Goal: Task Accomplishment & Management: Manage account settings

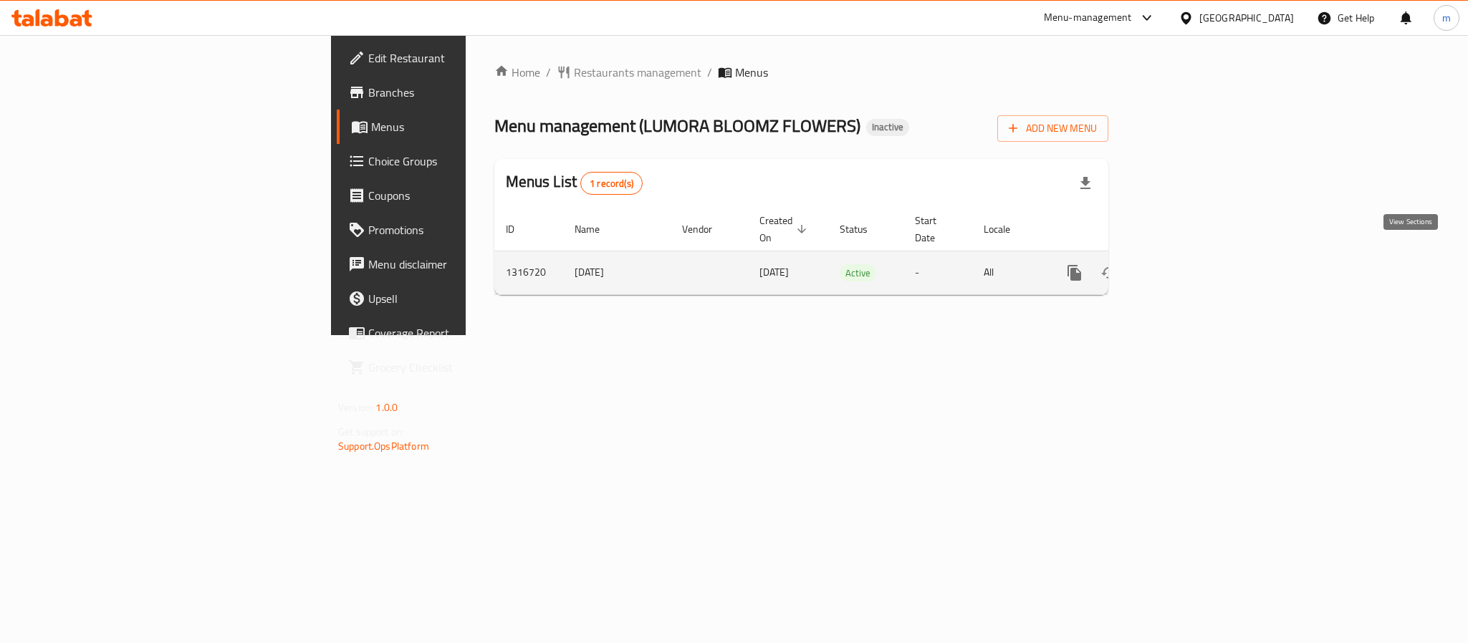
click at [1186, 264] on icon "enhanced table" at bounding box center [1177, 272] width 17 height 17
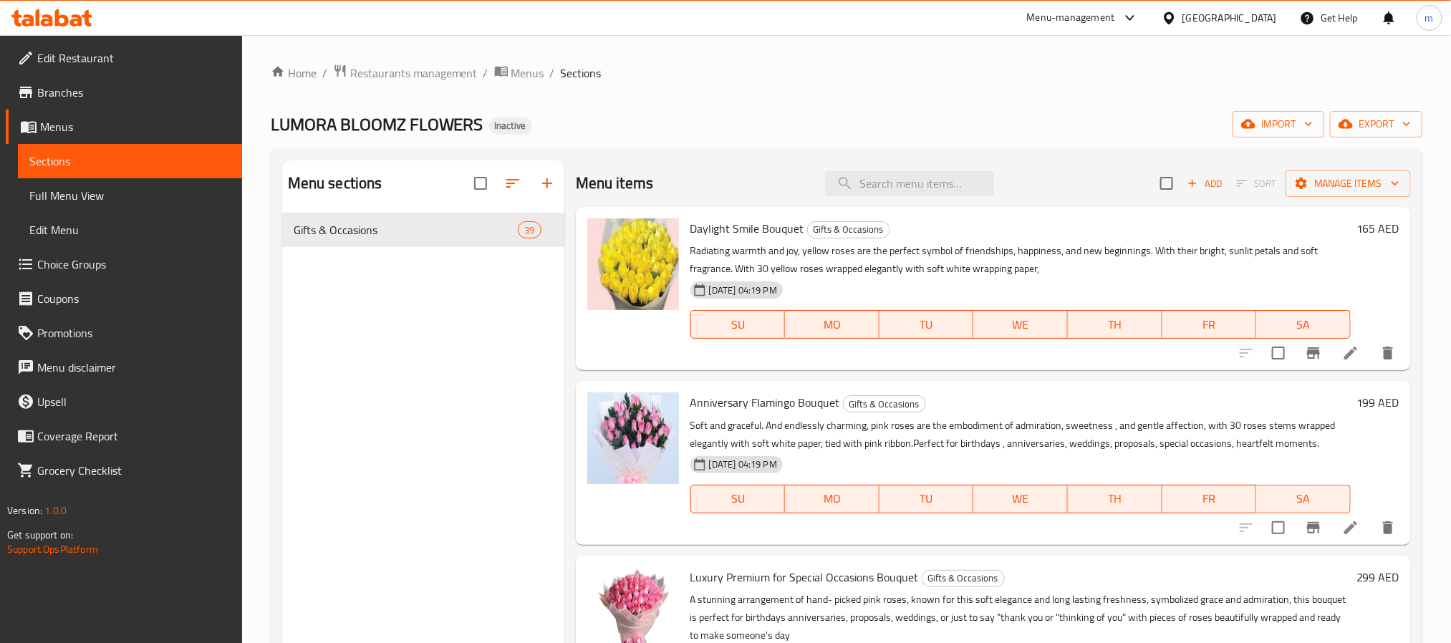
click at [852, 103] on div "Home / Restaurants management / Menus / Sections LUMORA BLOOMZ FLOWERS Inactive…" at bounding box center [847, 439] width 1152 height 751
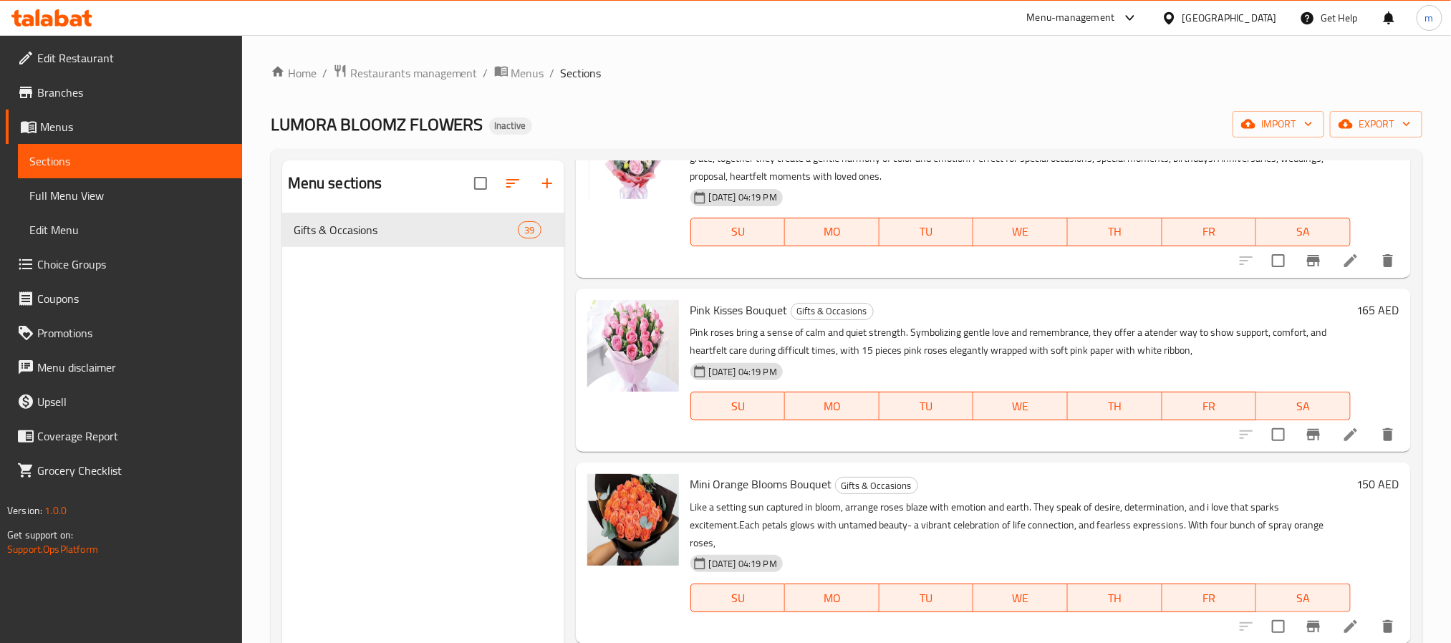
scroll to position [1144, 0]
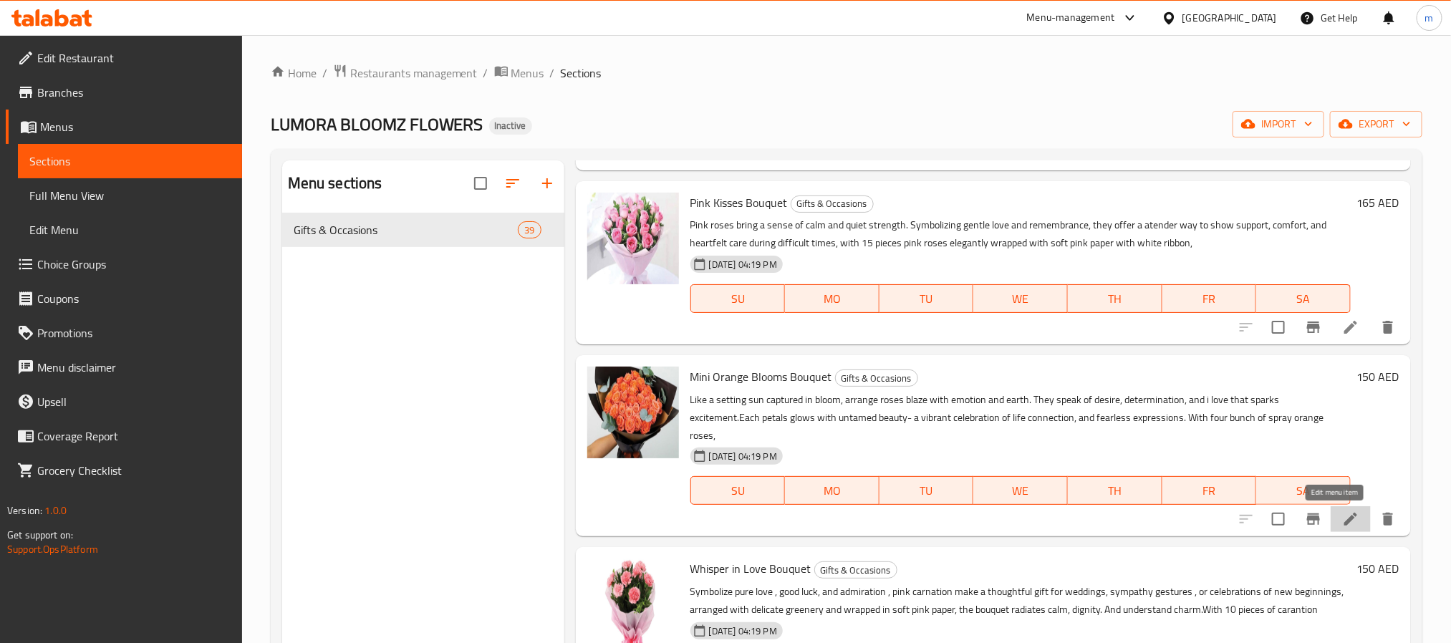
click at [1344, 525] on icon at bounding box center [1350, 519] width 13 height 13
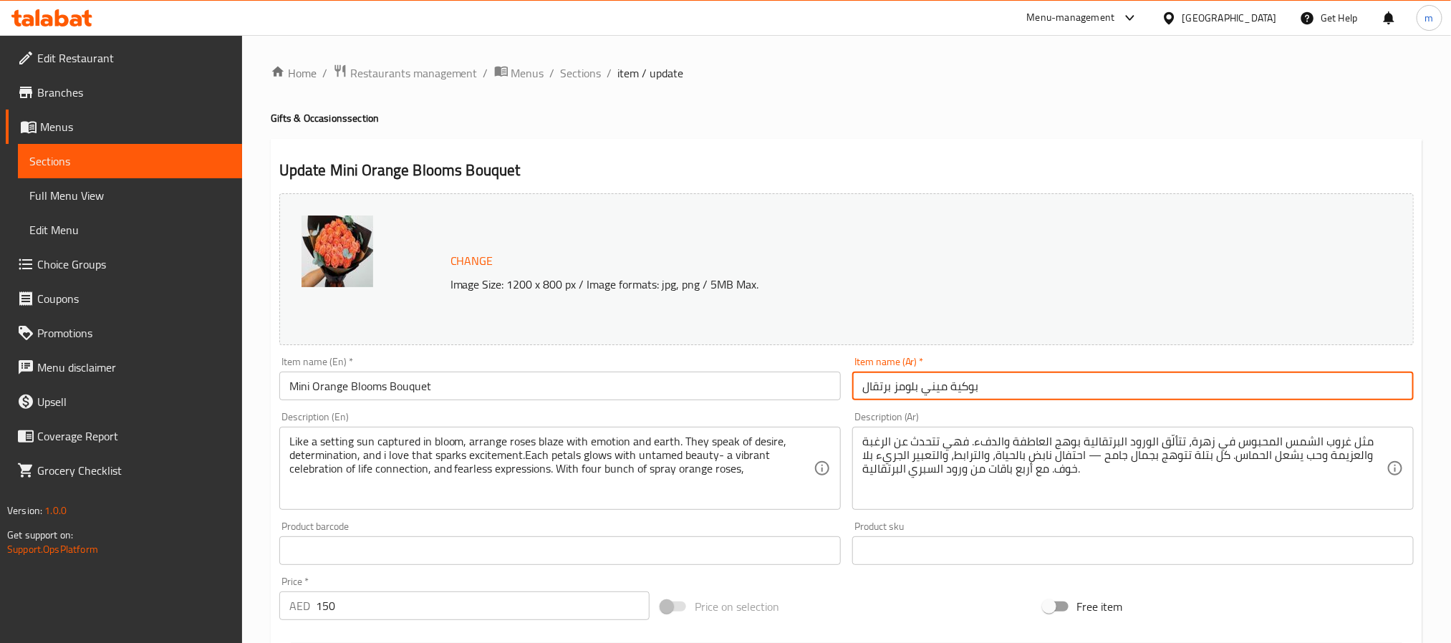
drag, startPoint x: 995, startPoint y: 381, endPoint x: 854, endPoint y: 391, distance: 141.4
click at [854, 391] on input "بوكية ميني بلومز برتقال" at bounding box center [1133, 386] width 562 height 29
paste input "ورينج"
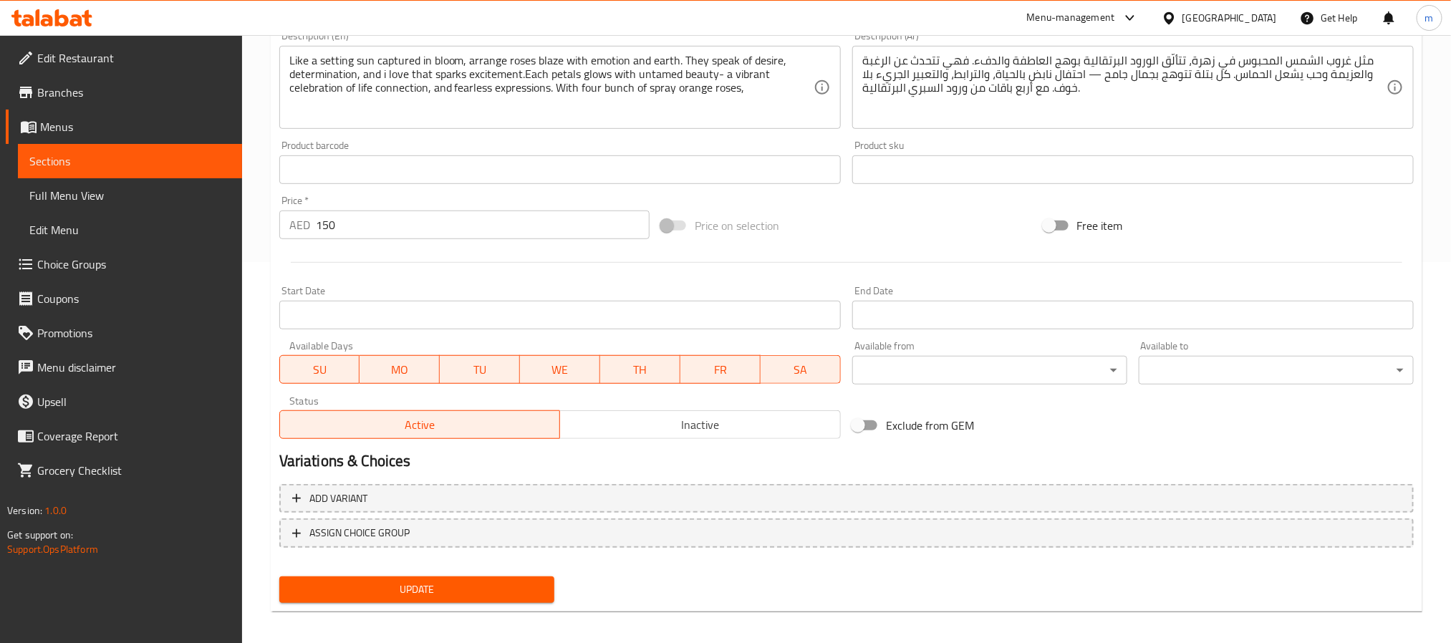
scroll to position [387, 0]
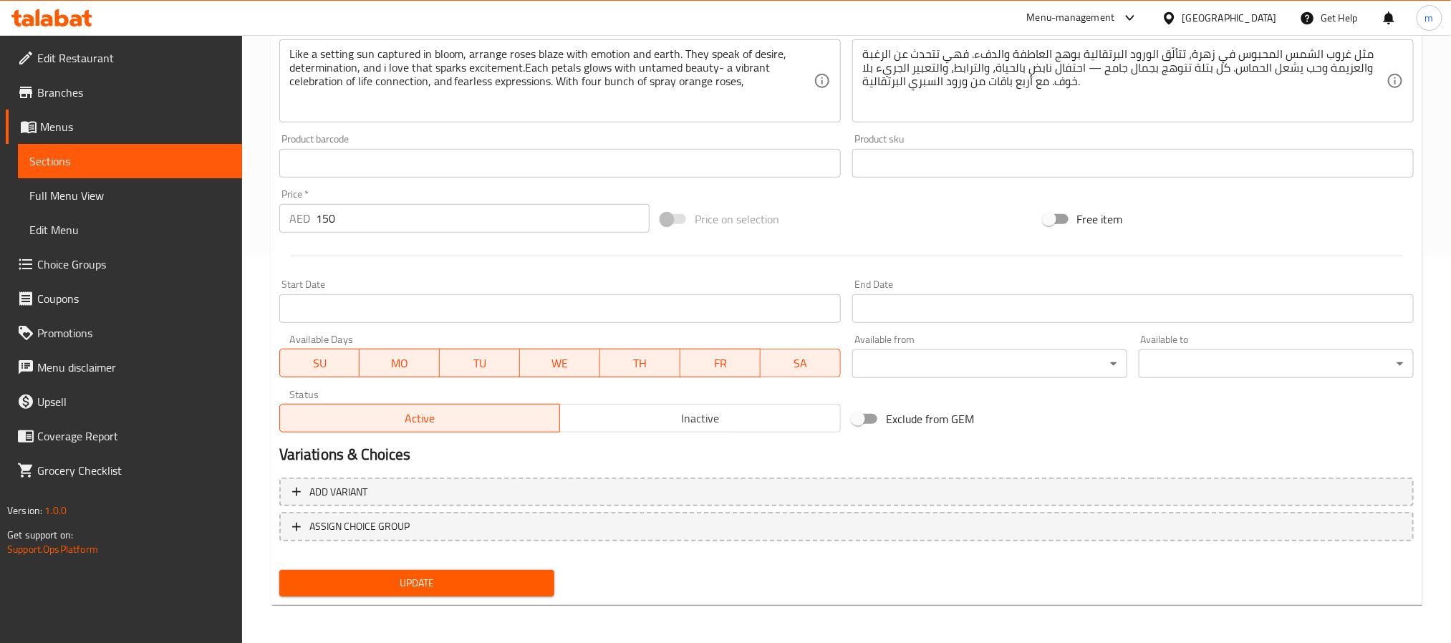
type input "بوكية ميني بلومز أورينج"
click at [526, 592] on button "Update" at bounding box center [416, 583] width 275 height 26
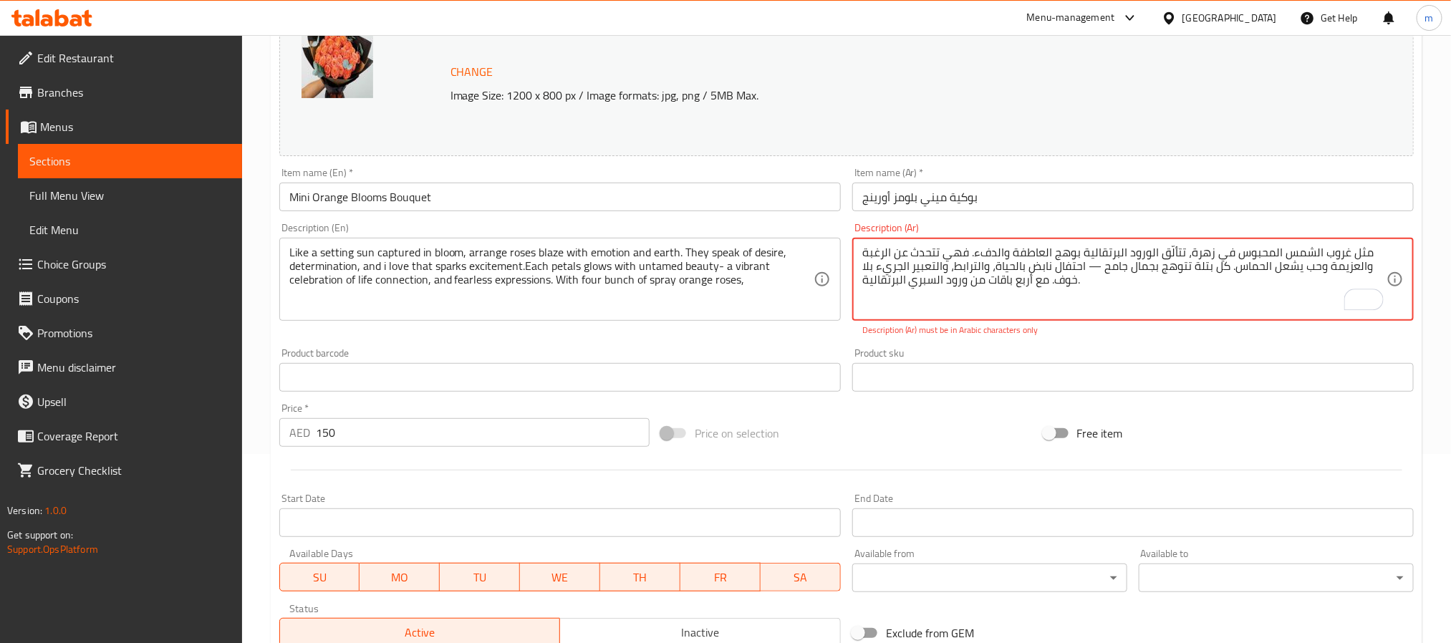
scroll to position [173, 0]
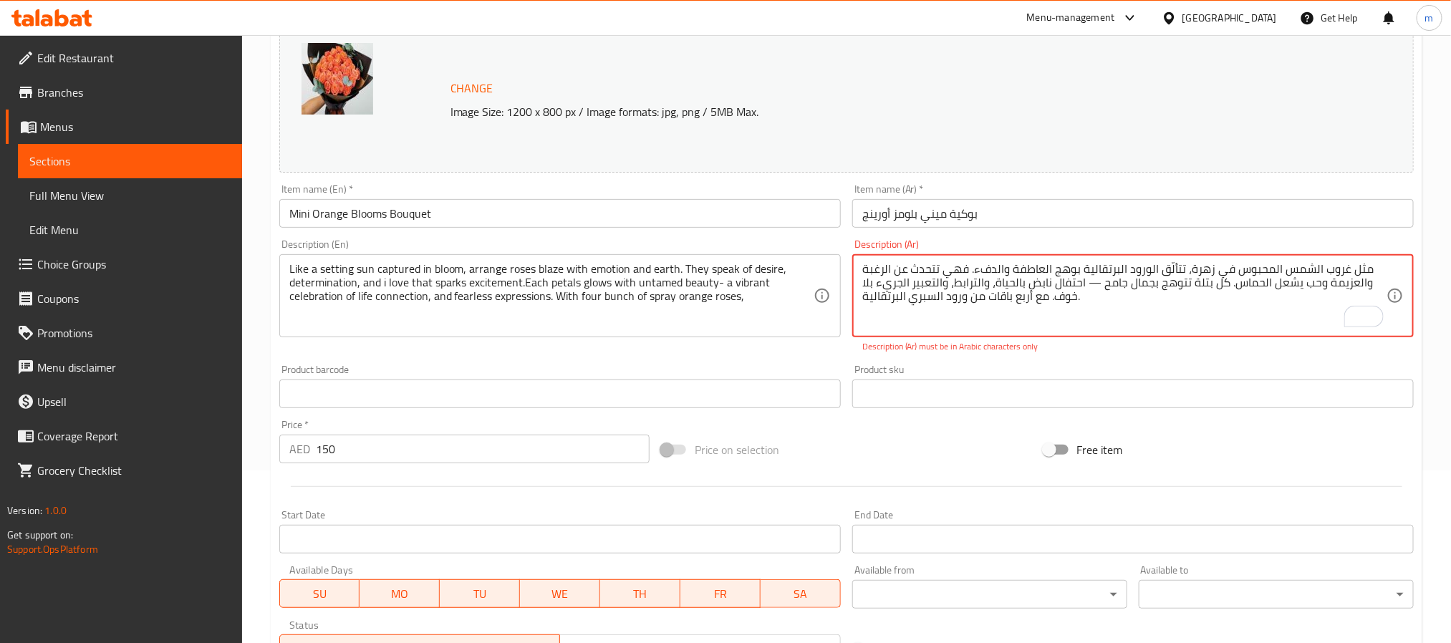
drag, startPoint x: 1098, startPoint y: 286, endPoint x: 1089, endPoint y: 286, distance: 8.6
click at [1089, 286] on textarea "مثل غروب الشمس المحبوس في زهرة، تتألّق الورود البرتقالية بوهج العاطفة والدفء. ف…" at bounding box center [1124, 296] width 524 height 68
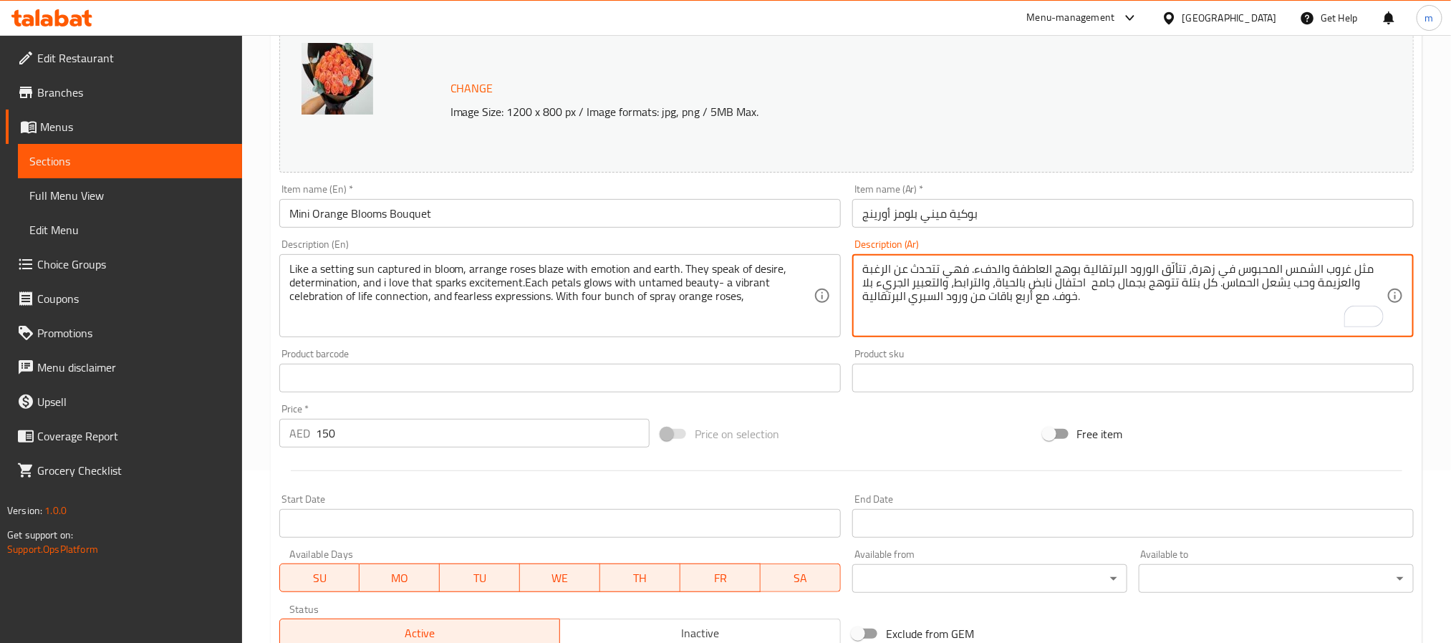
type textarea "مثل غروب الشمس المحبوس في زهرة، تتألّق الورود البرتقالية بوهج العاطفة والدفء. ف…"
click at [1195, 301] on textarea "مثل غروب الشمس المحبوس في زهرة، تتألّق الورود البرتقالية بوهج العاطفة والدفء. ف…" at bounding box center [1124, 296] width 524 height 68
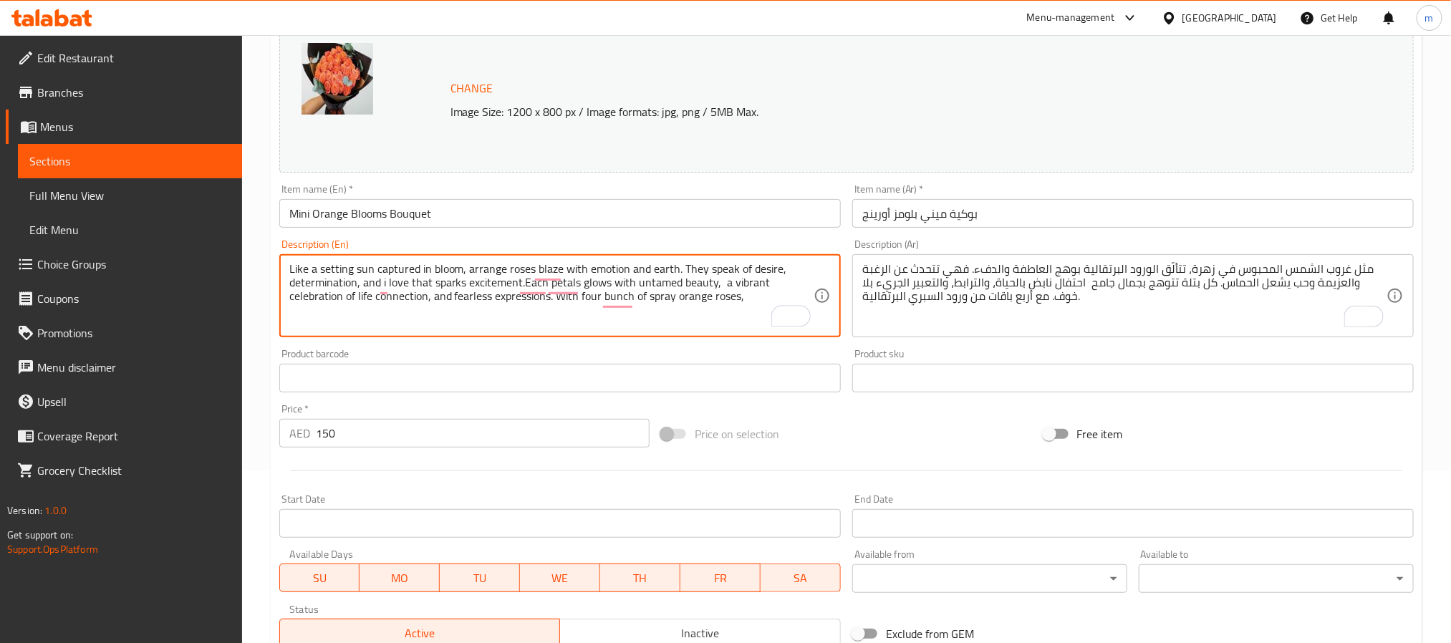
type textarea "Like a setting sun captured in bloom, arrange roses blaze with emotion and eart…"
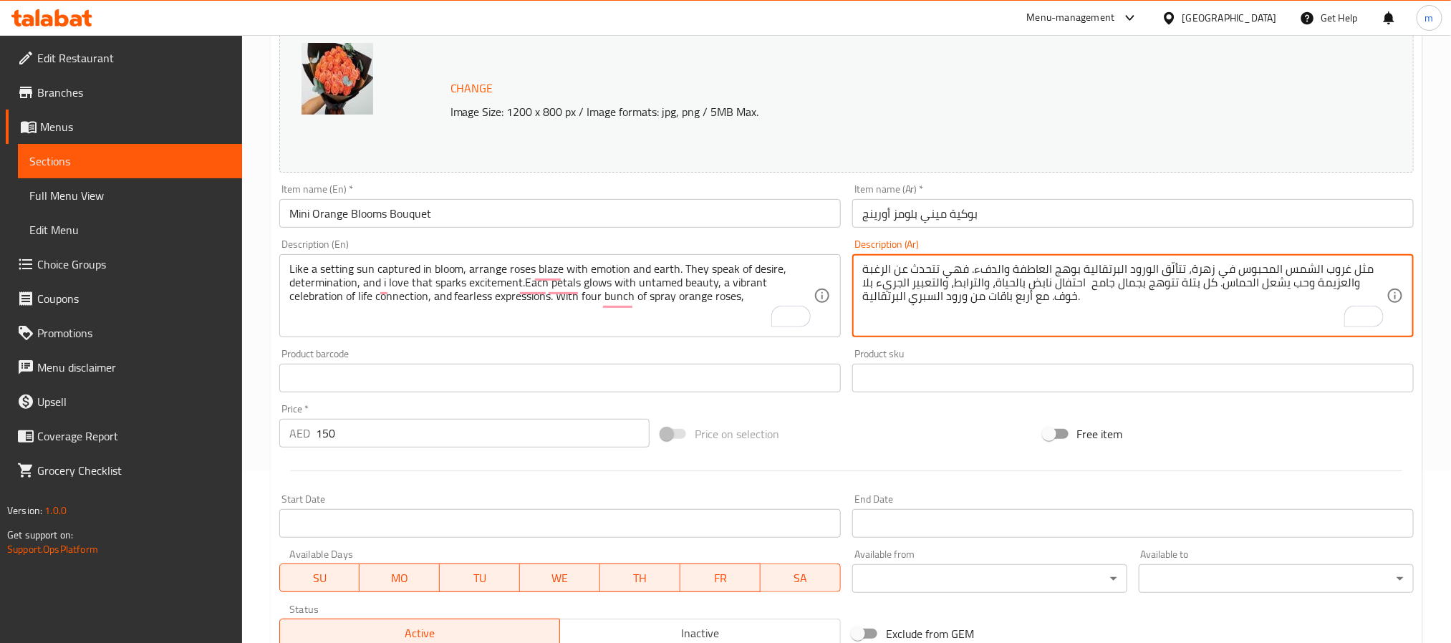
click at [967, 279] on textarea "مثل غروب الشمس المحبوس في زهرة، تتألّق الورود البرتقالية بوهج العاطفة والدفء. ف…" at bounding box center [1124, 296] width 524 height 68
paste textarea "،"
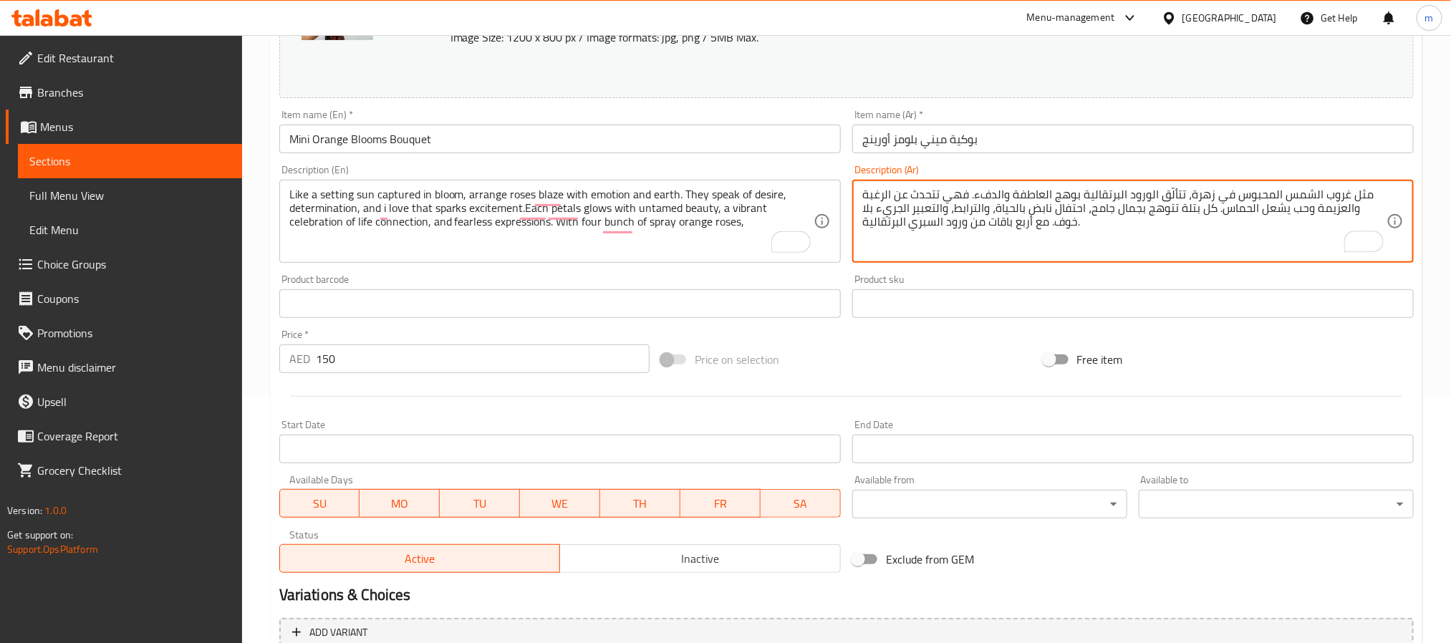
scroll to position [387, 0]
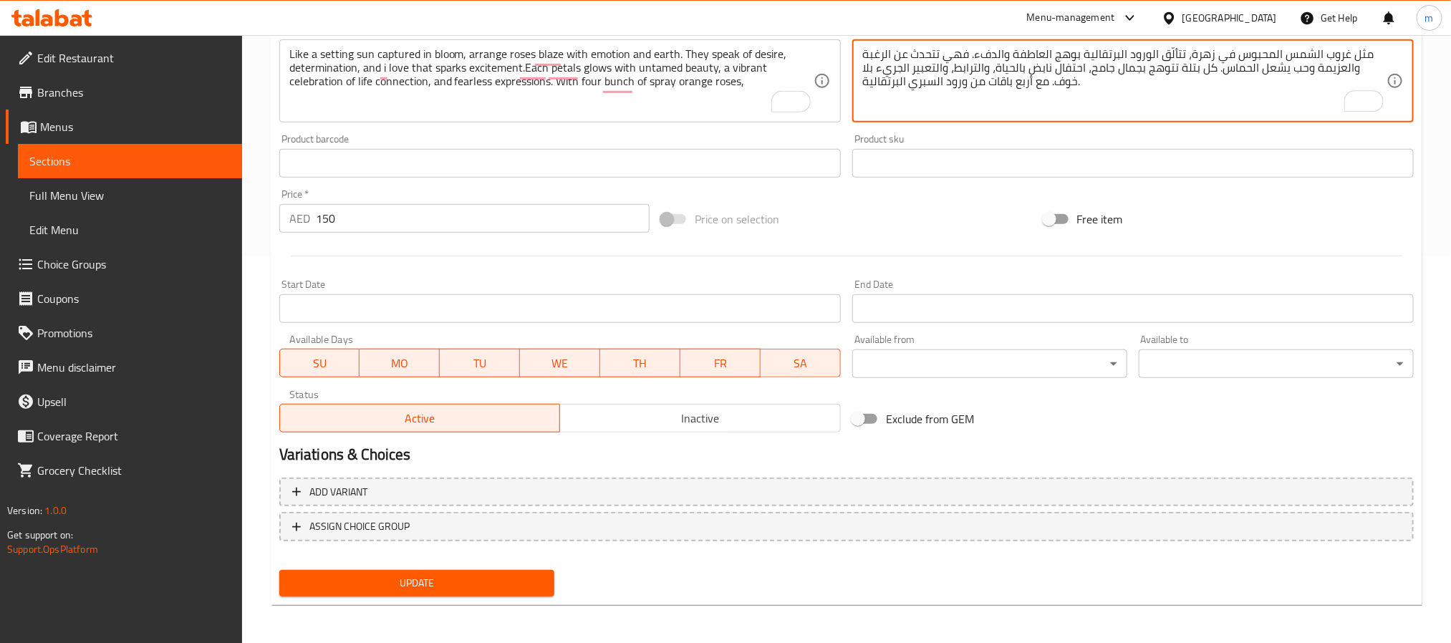
type textarea "مثل غروب الشمس المحبوس في زهرة، تتألّق الورود البرتقالية بوهج العاطفة والدفء. ف…"
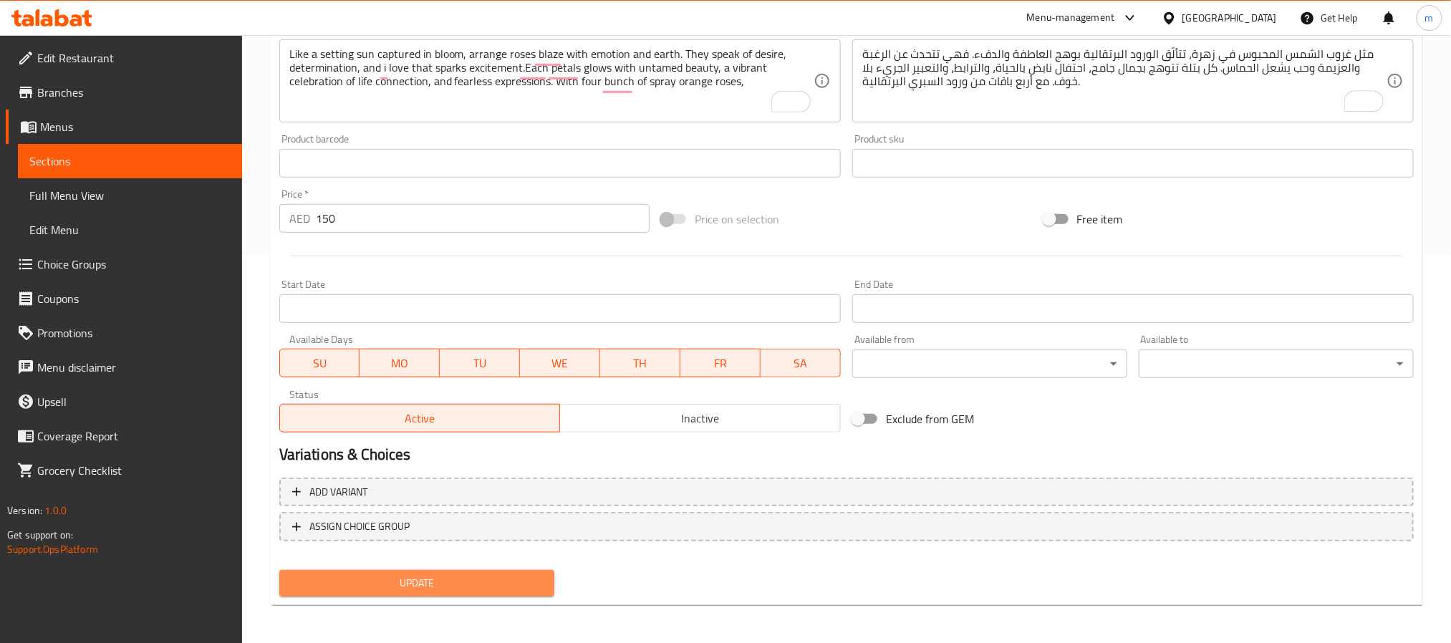
click at [535, 580] on span "Update" at bounding box center [417, 583] width 252 height 18
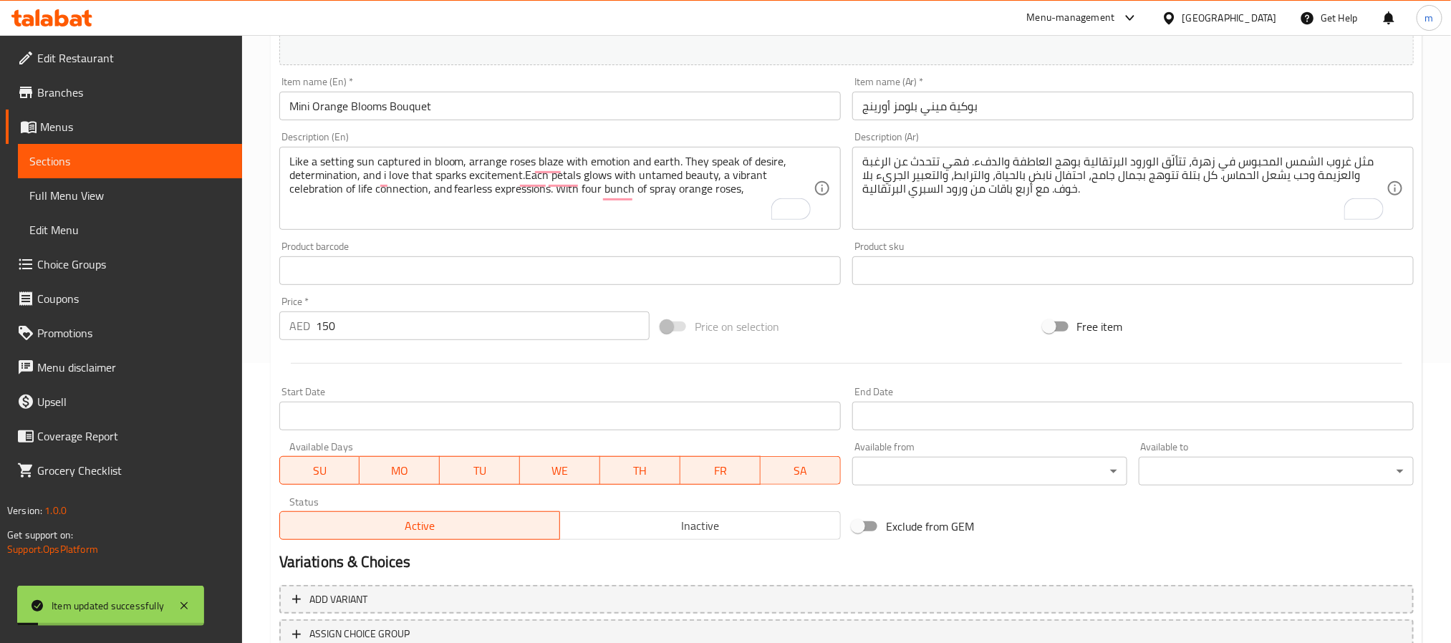
scroll to position [173, 0]
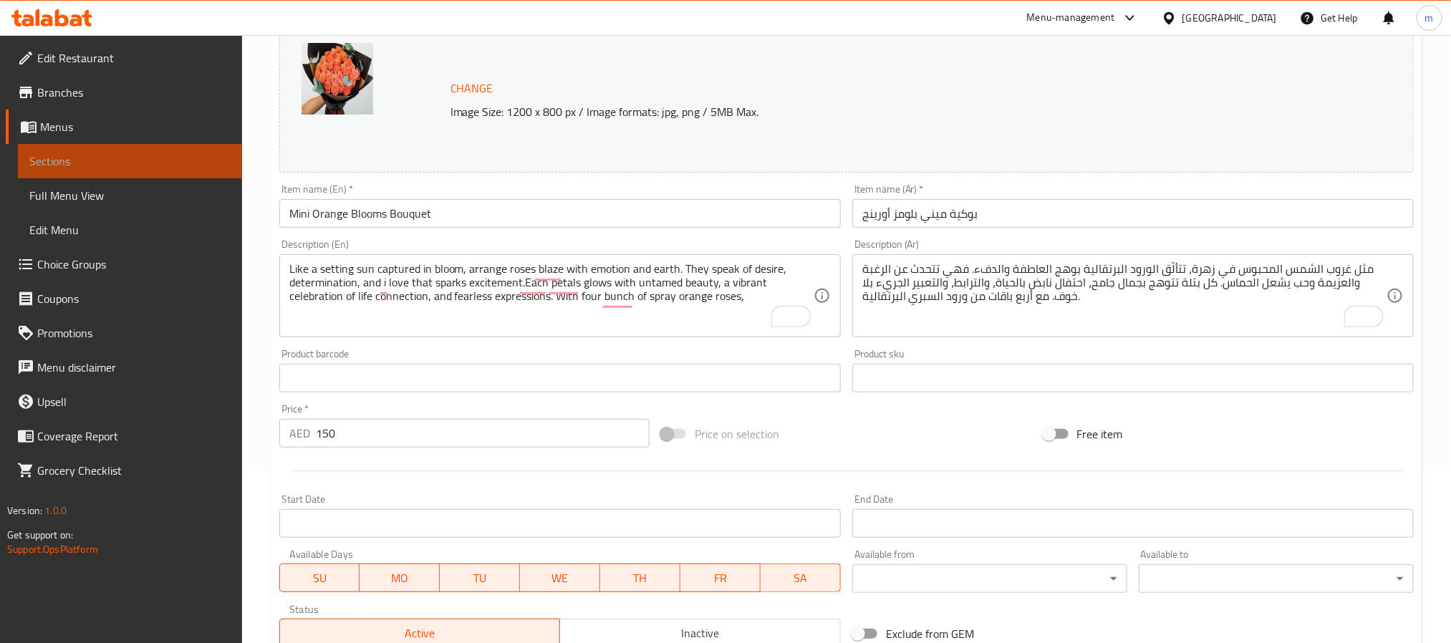
click at [86, 153] on span "Sections" at bounding box center [129, 161] width 201 height 17
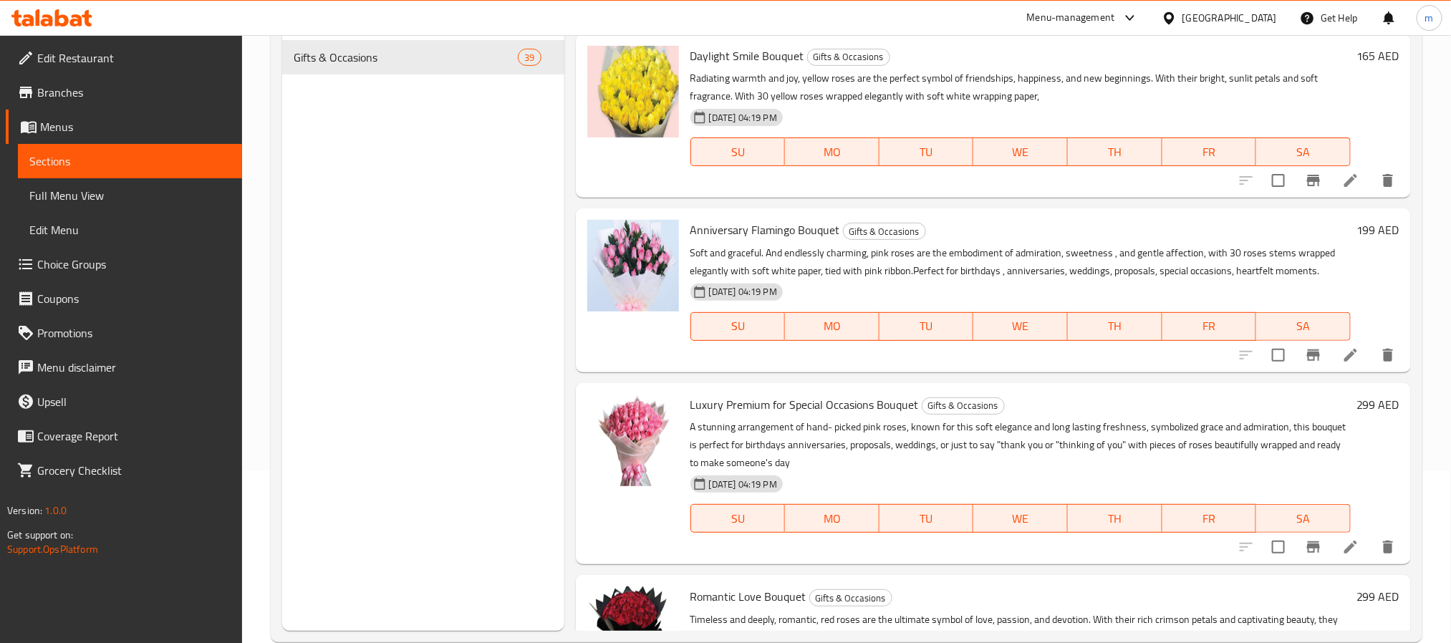
click at [443, 260] on div "Menu sections Gifts & Occasions 39" at bounding box center [423, 309] width 282 height 643
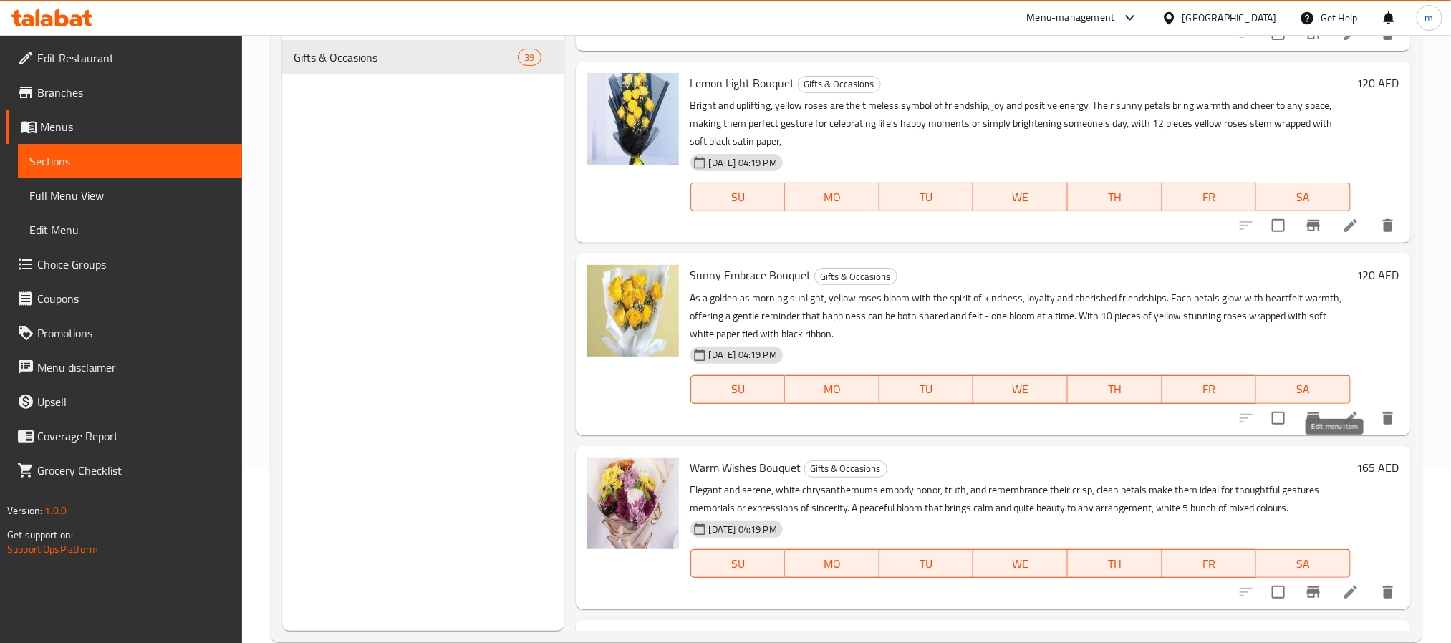
click at [1344, 425] on icon at bounding box center [1350, 418] width 13 height 13
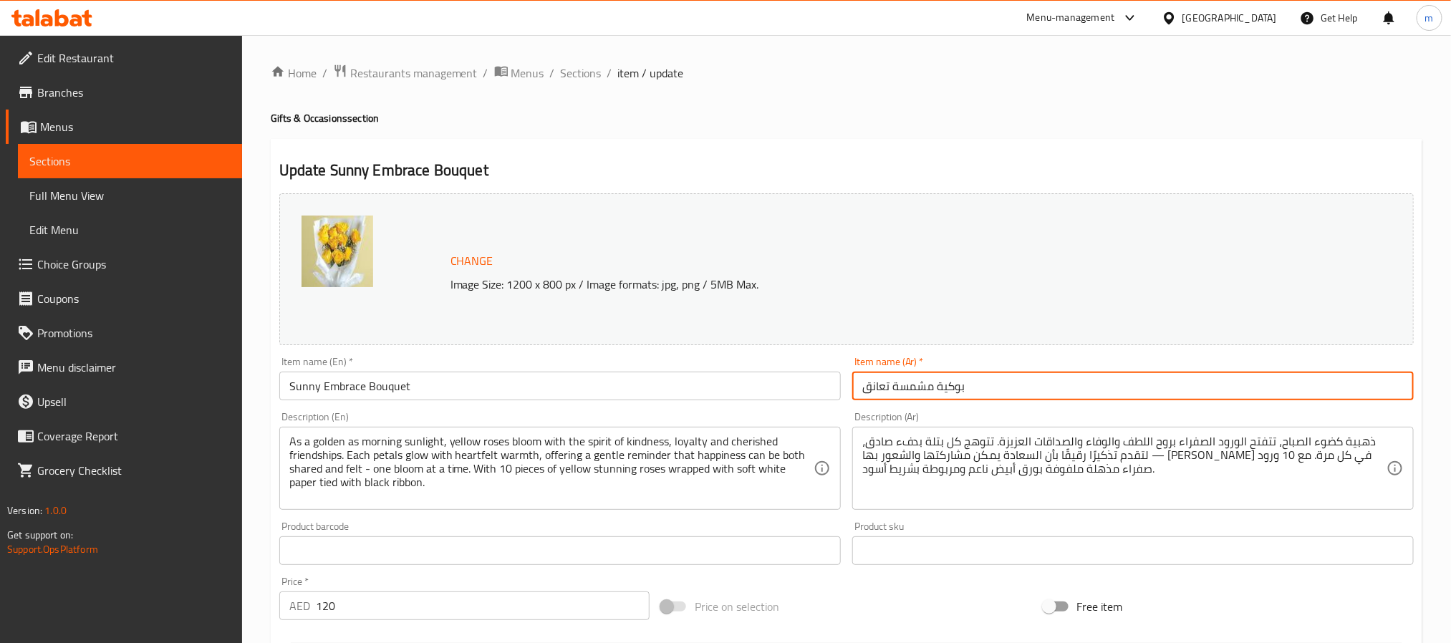
drag, startPoint x: 980, startPoint y: 392, endPoint x: 852, endPoint y: 383, distance: 129.2
click at [852, 383] on input "بوكية مشمسة تعانق" at bounding box center [1133, 386] width 562 height 29
paste input "[PERSON_NAME]"
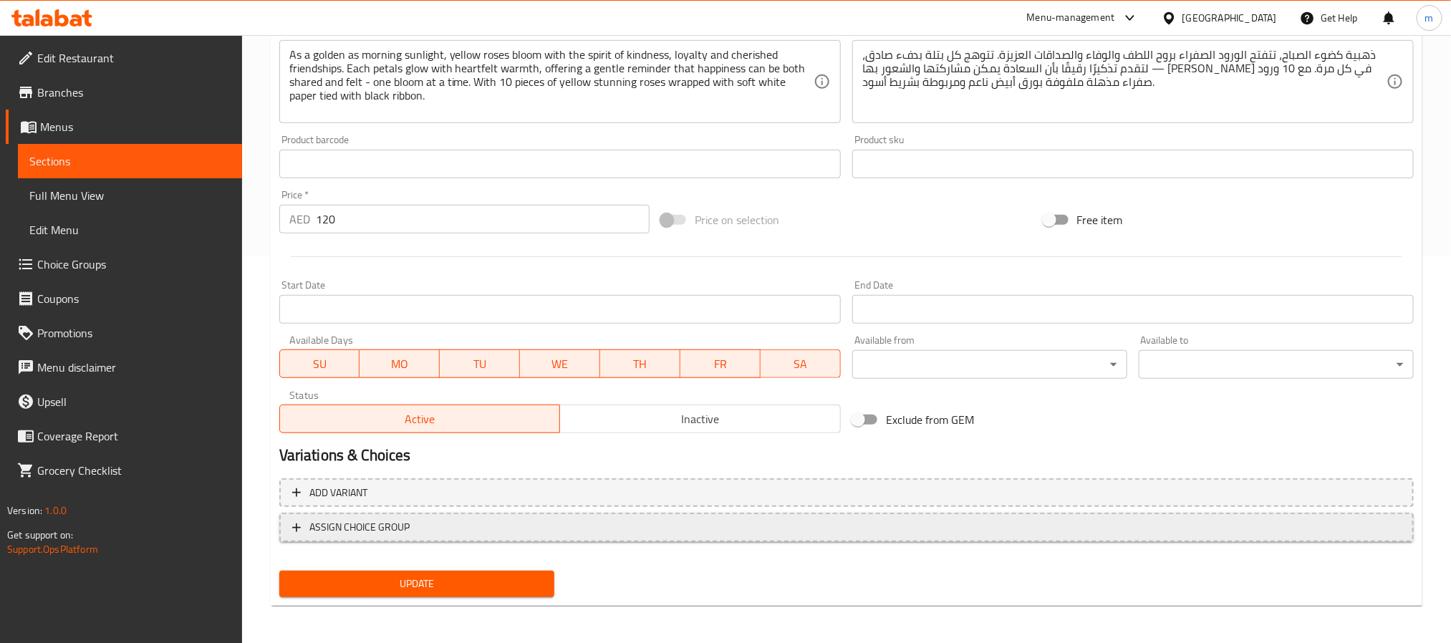
scroll to position [387, 0]
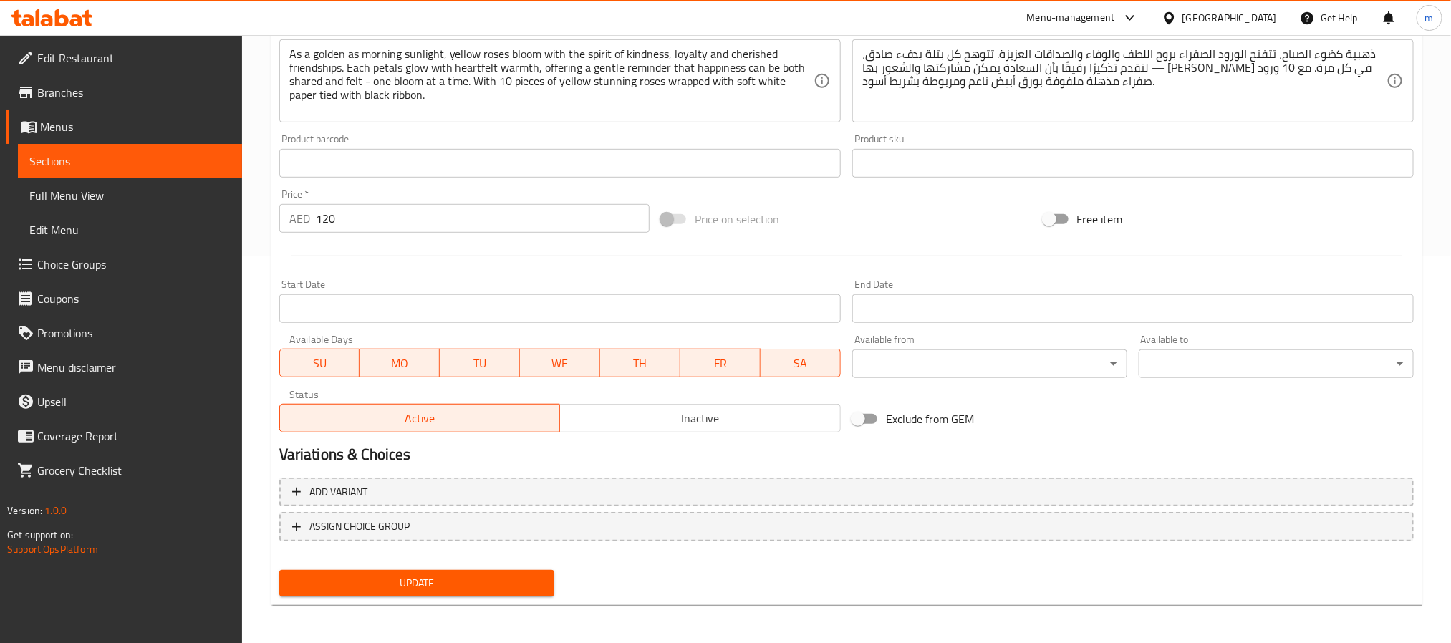
type input "بوكية سني إمبريس"
click at [503, 589] on span "Update" at bounding box center [417, 583] width 252 height 18
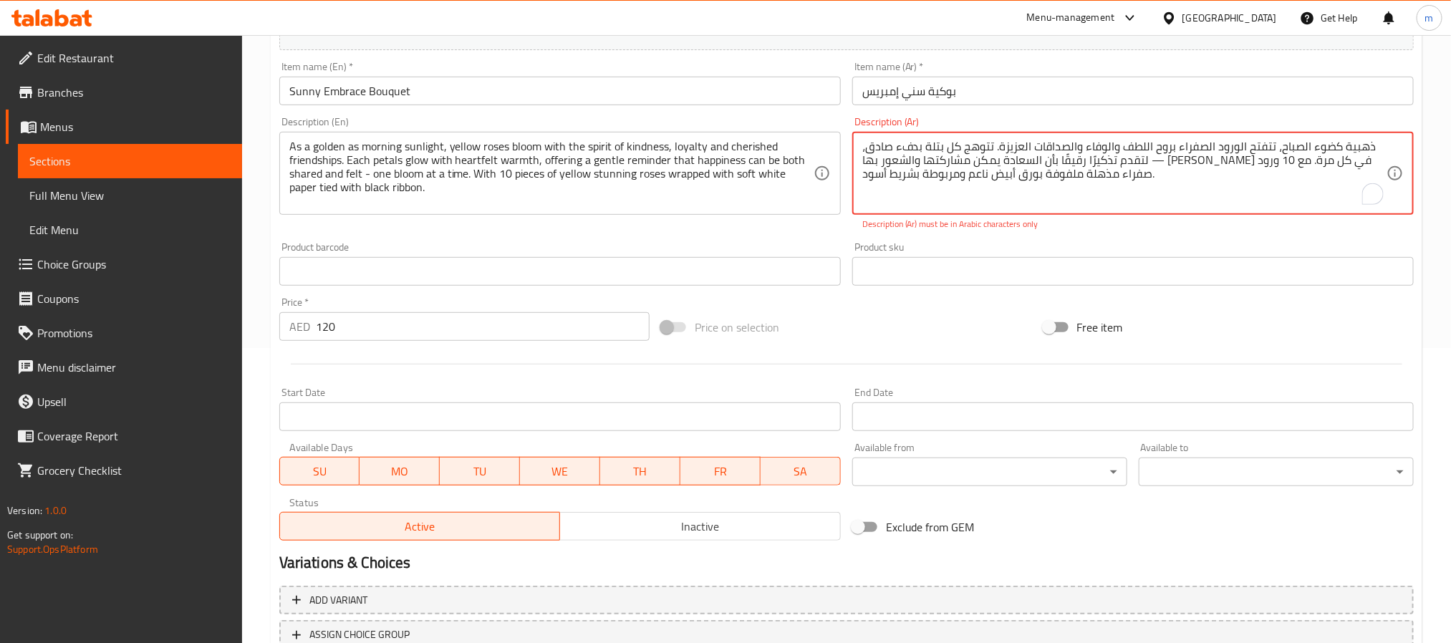
scroll to position [173, 0]
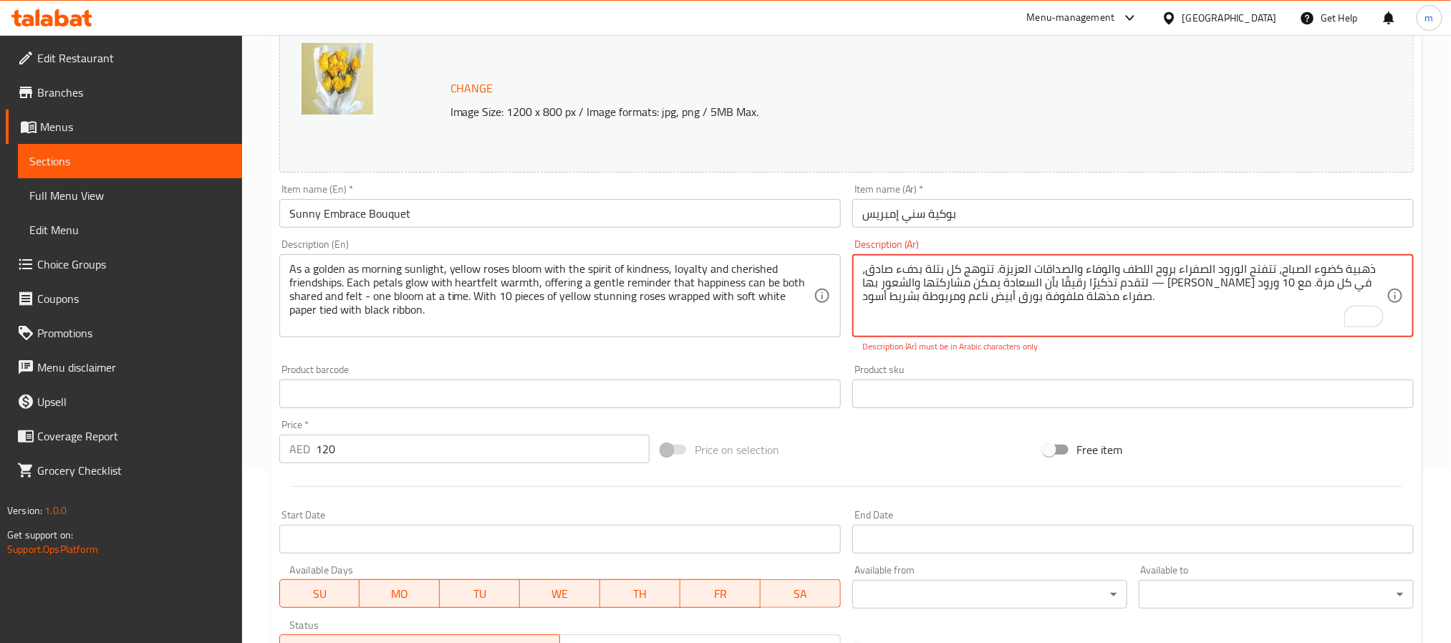
drag, startPoint x: 1064, startPoint y: 284, endPoint x: 1081, endPoint y: 286, distance: 17.3
click at [1081, 286] on textarea "ذهبية كضوء الصباح، تتفتح الورود الصفراء بروح اللطف والوفاء والصداقات العزيزة. ت…" at bounding box center [1124, 296] width 524 height 68
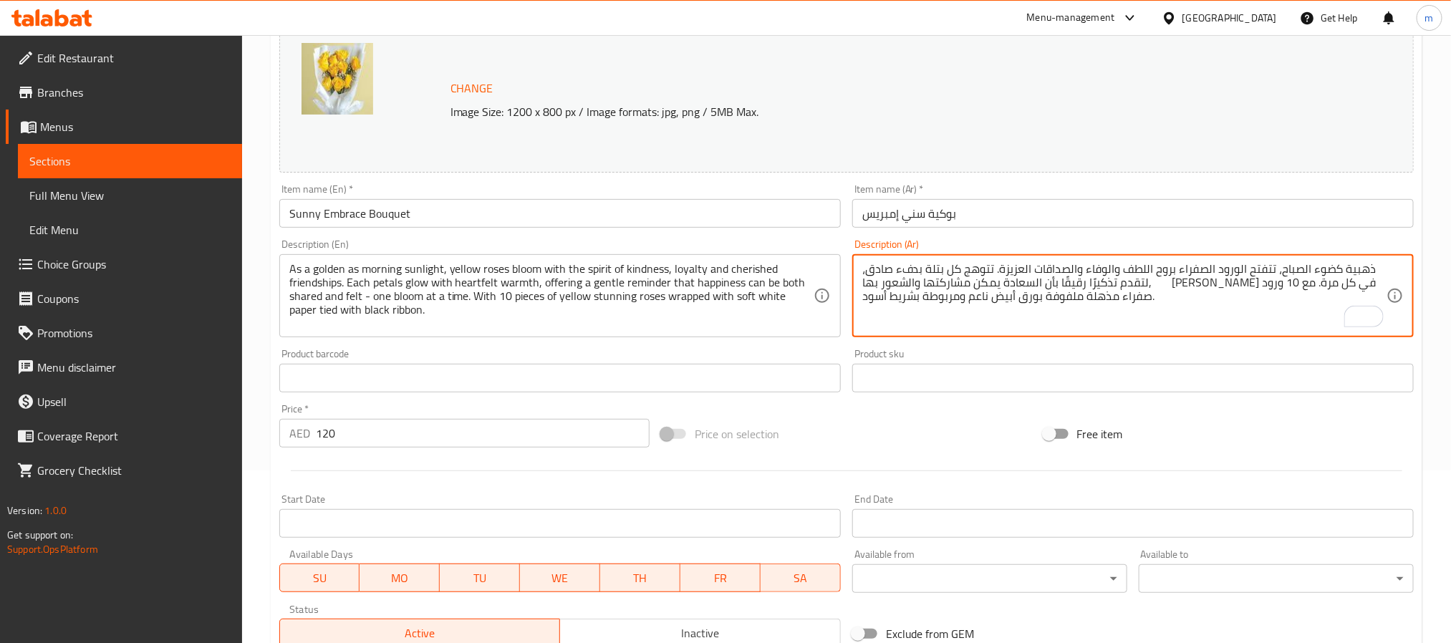
click at [998, 295] on textarea "ذهبية كضوء الصباح، تتفتح الورود الصفراء بروح اللطف والوفاء والصداقات العزيزة. ت…" at bounding box center [1124, 296] width 524 height 68
paste textarea "،"
type textarea "ذهبية كضوء الصباح، تتفتح الورود الصفراء بروح اللطف والوفاء والصداقات العزيزة. ت…"
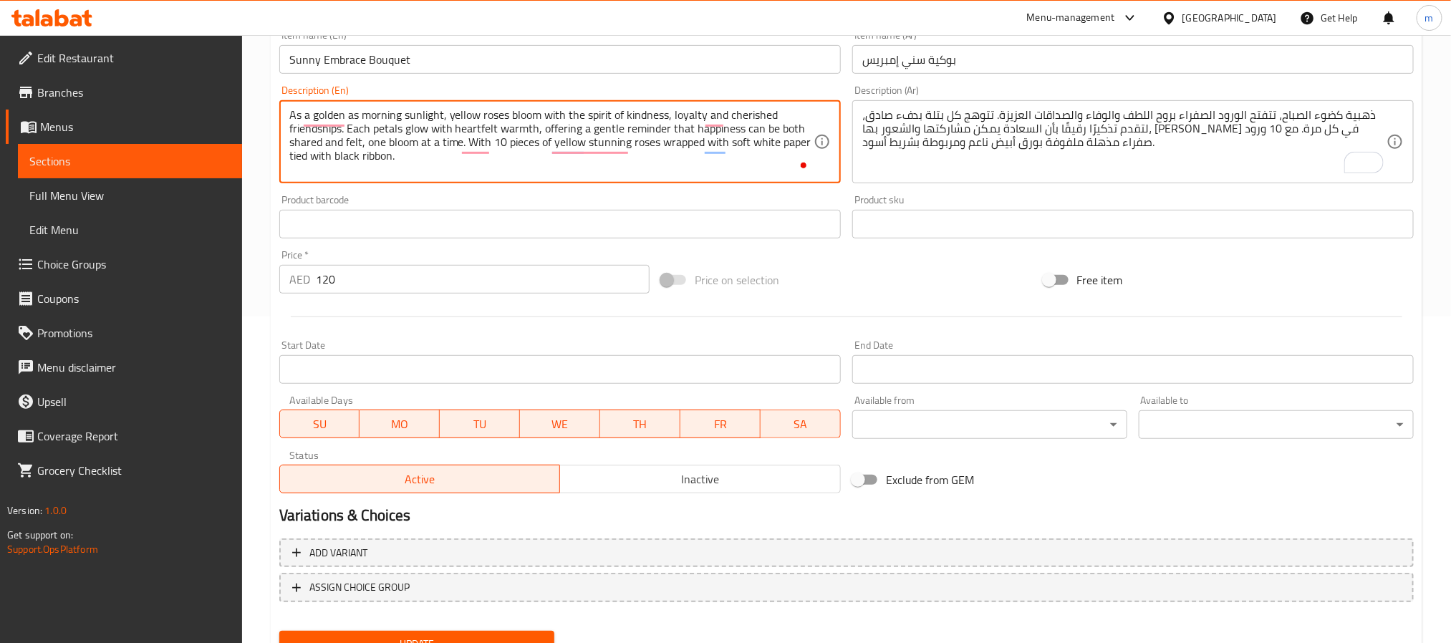
scroll to position [387, 0]
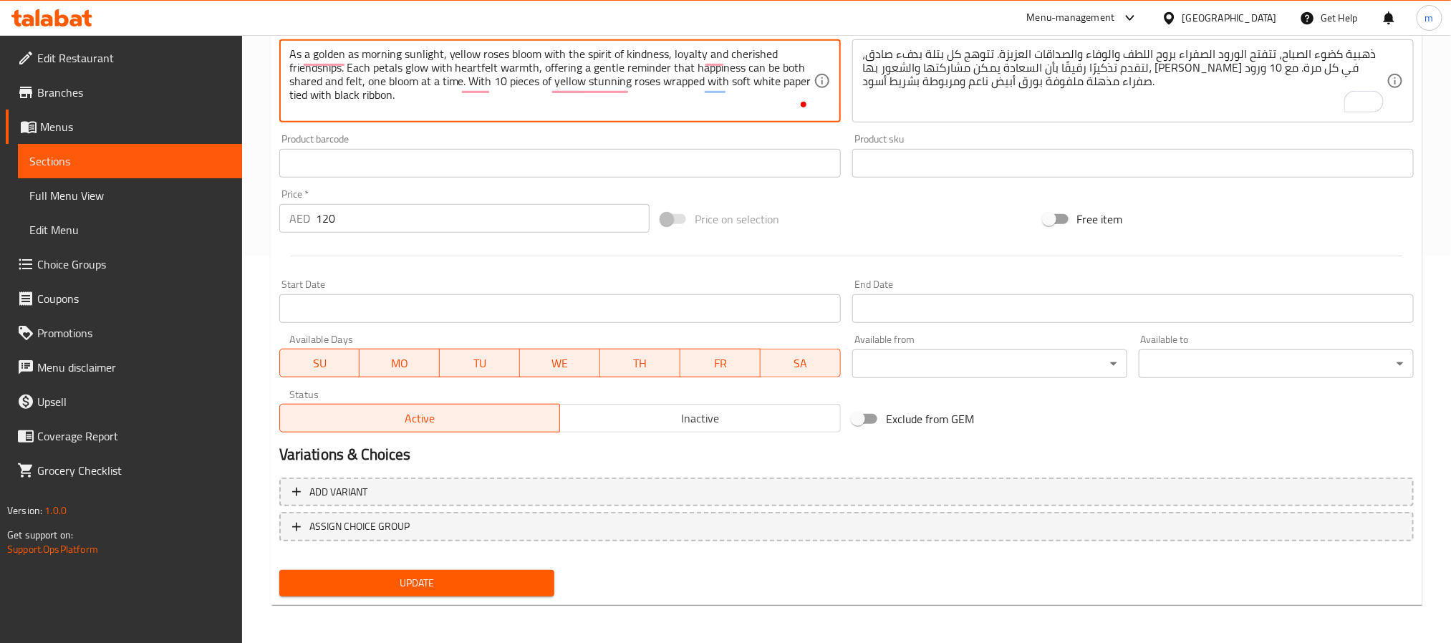
type textarea "As a golden as morning sunlight, yellow roses bloom with the spirit of kindness…"
click at [506, 583] on span "Update" at bounding box center [417, 583] width 252 height 18
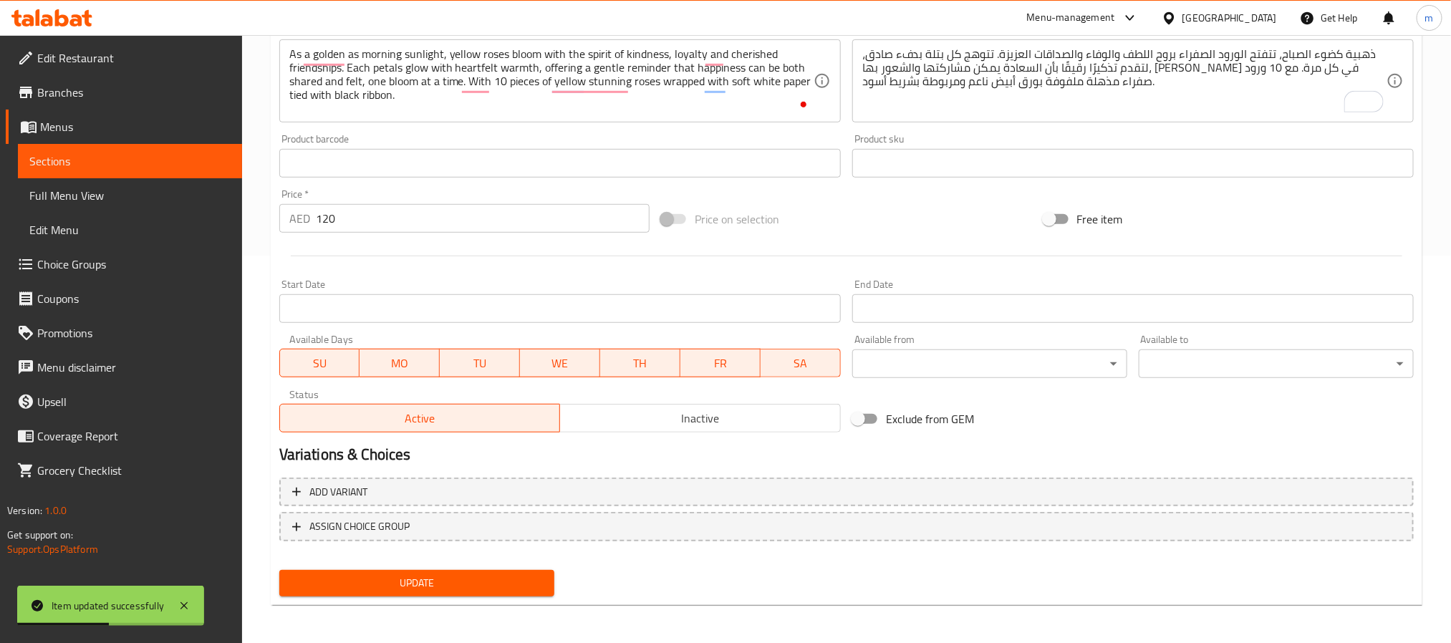
click at [62, 166] on span "Sections" at bounding box center [129, 161] width 201 height 17
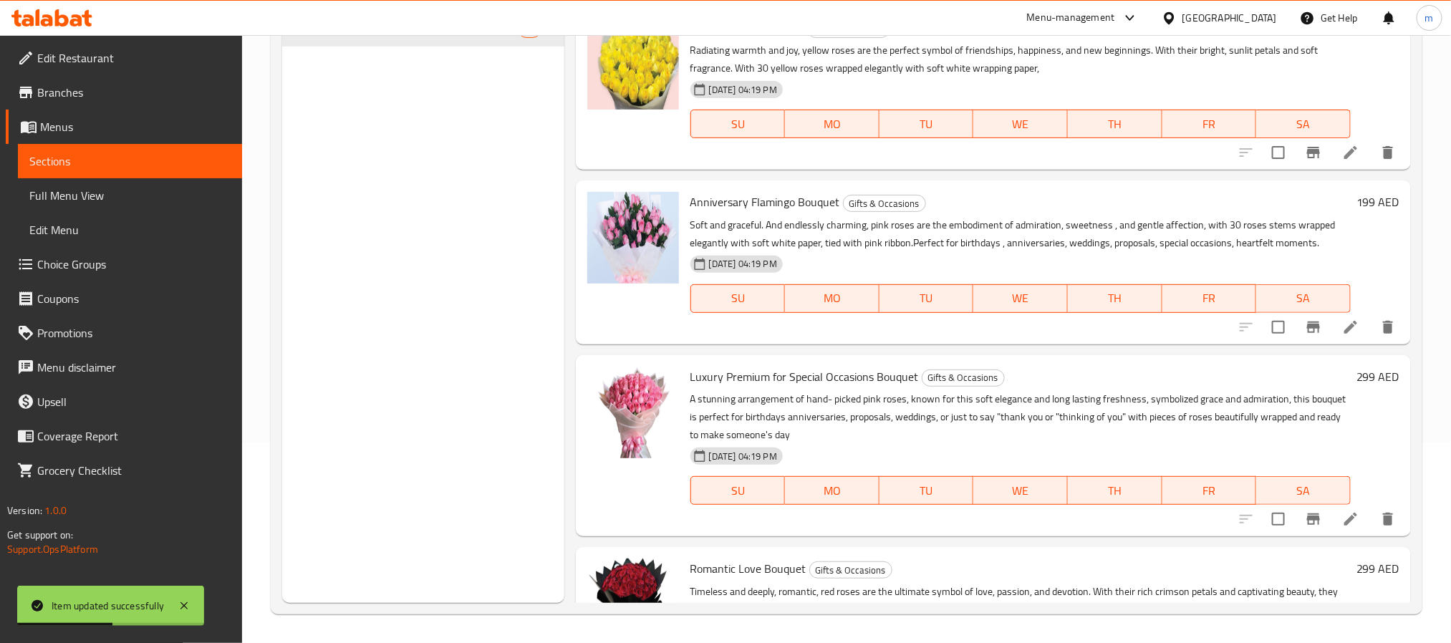
scroll to position [201, 0]
click at [458, 271] on div "Menu sections Gifts & Occasions 39" at bounding box center [423, 281] width 282 height 643
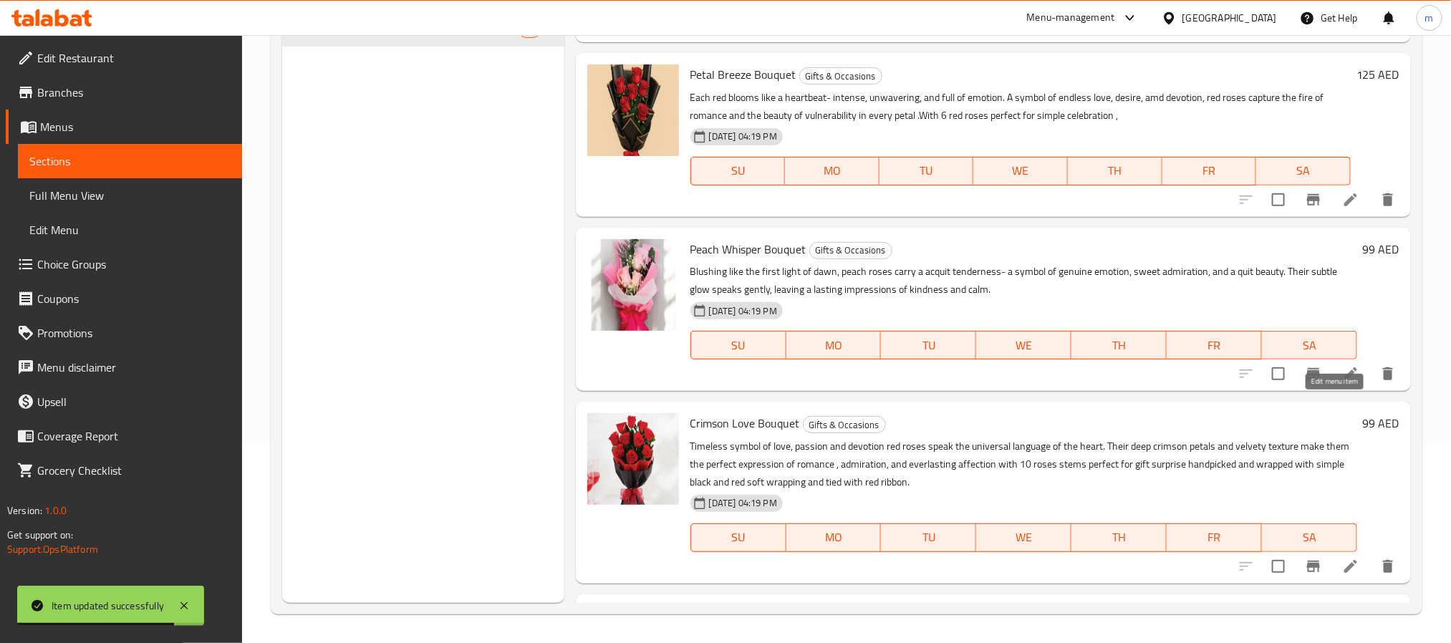
click at [1342, 382] on icon at bounding box center [1350, 373] width 17 height 17
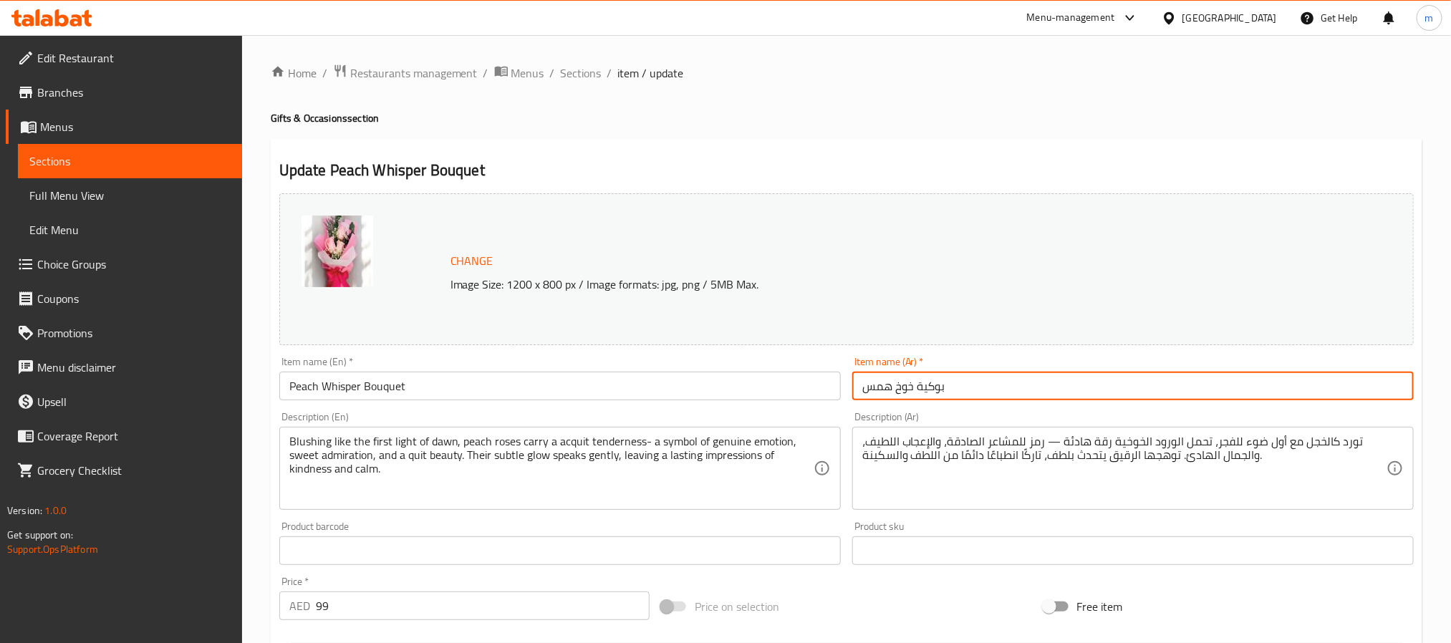
drag, startPoint x: 998, startPoint y: 385, endPoint x: 827, endPoint y: 405, distance: 171.6
click at [827, 405] on div "Change Image Size: 1200 x 800 px / Image formats: jpg, png / 5MB Max. Item name…" at bounding box center [847, 507] width 1146 height 638
paste input "ه همس الخوخ"
type input "بوكيه همس الخوخ"
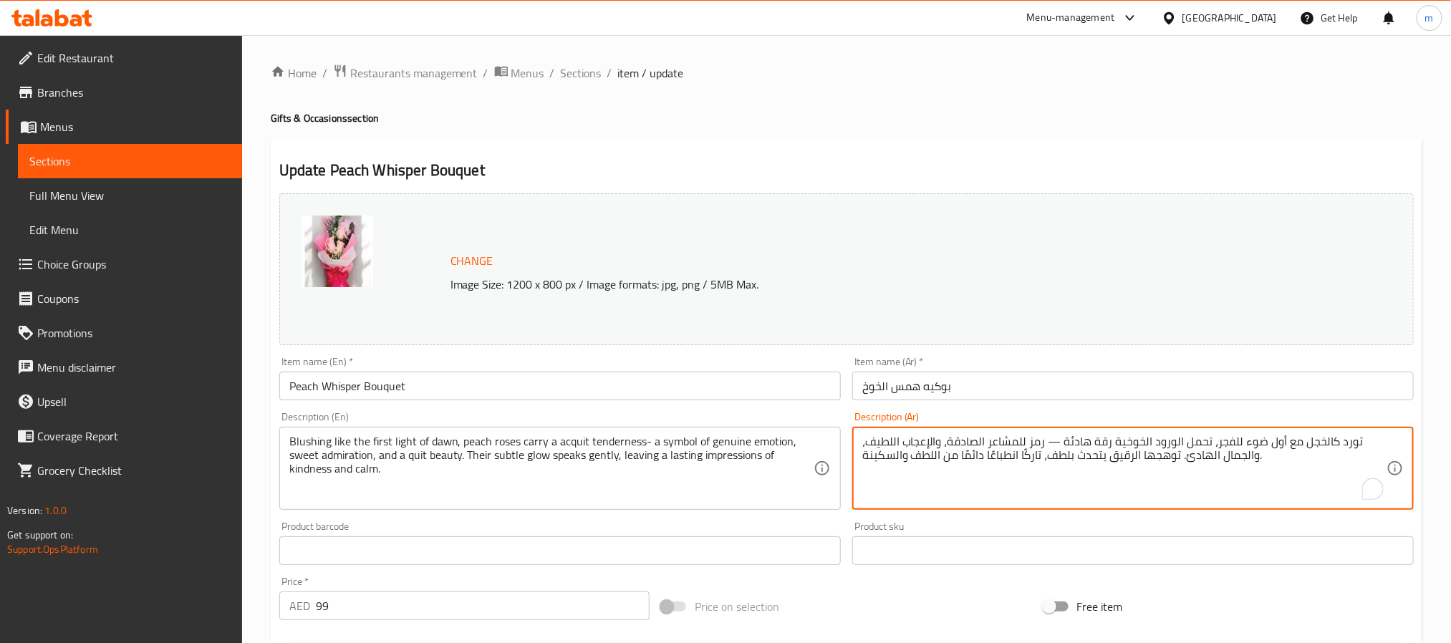
click at [1101, 453] on textarea "تورد كالخجل مع أول ضوء للفجر، تحمل الورود الخوخية رقة هادئة — رمز للمشاعر الصاد…" at bounding box center [1124, 469] width 524 height 68
paste textarea "،"
type textarea "تورد كالخجل مع أول ضوء للفجر، تحمل الورود الخوخية رقة هادئة، رمز للمشاعر الصادق…"
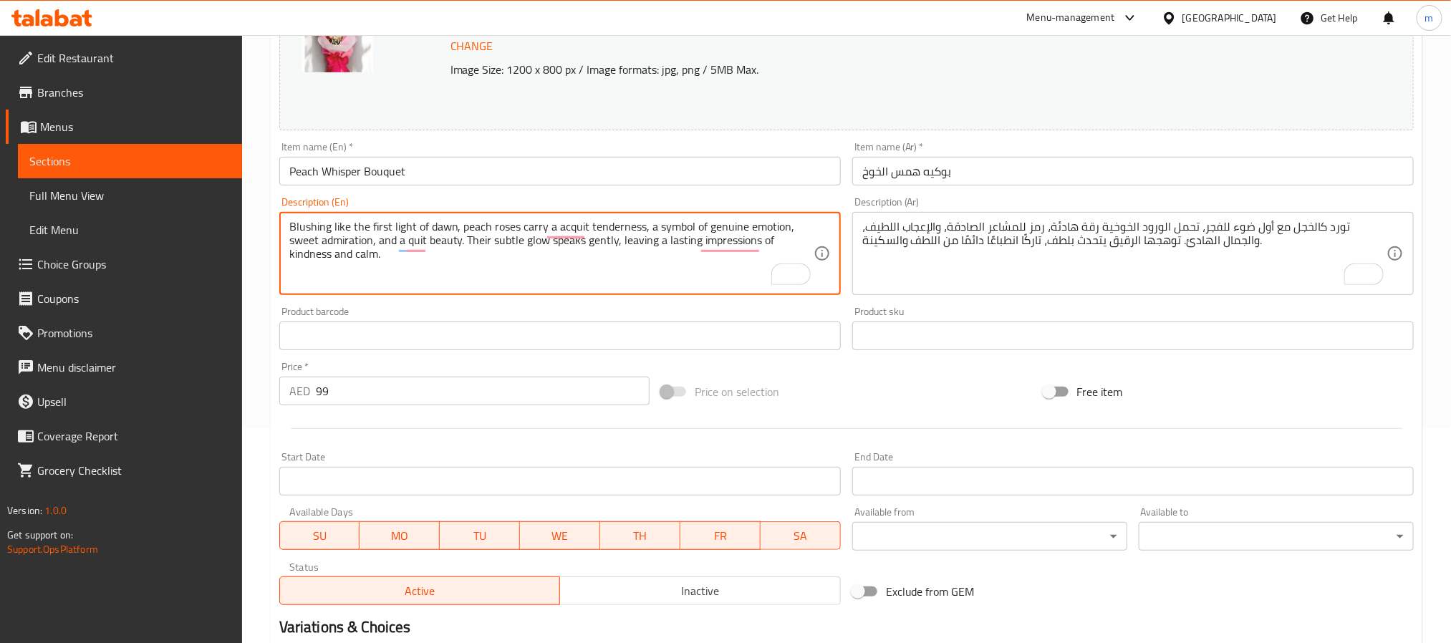
scroll to position [387, 0]
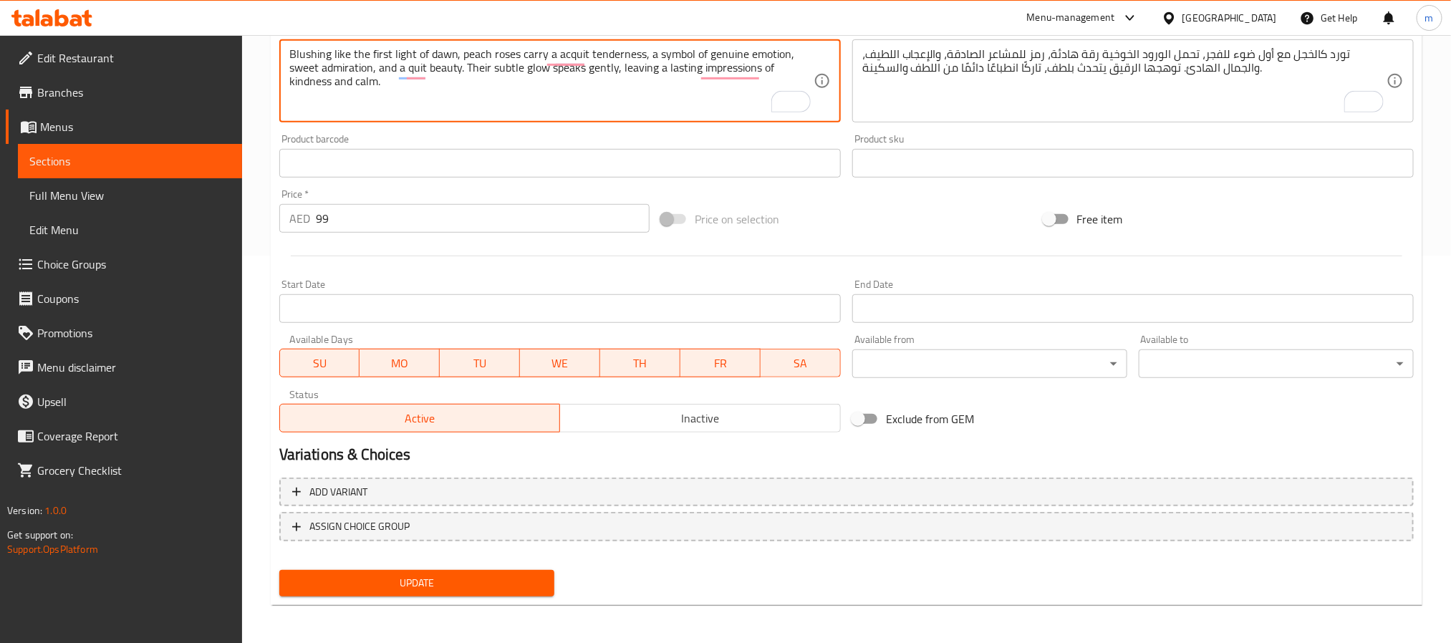
type textarea "Blushing like the first light of dawn, peach roses carry a acquit tenderness, a…"
click at [466, 580] on span "Update" at bounding box center [417, 583] width 252 height 18
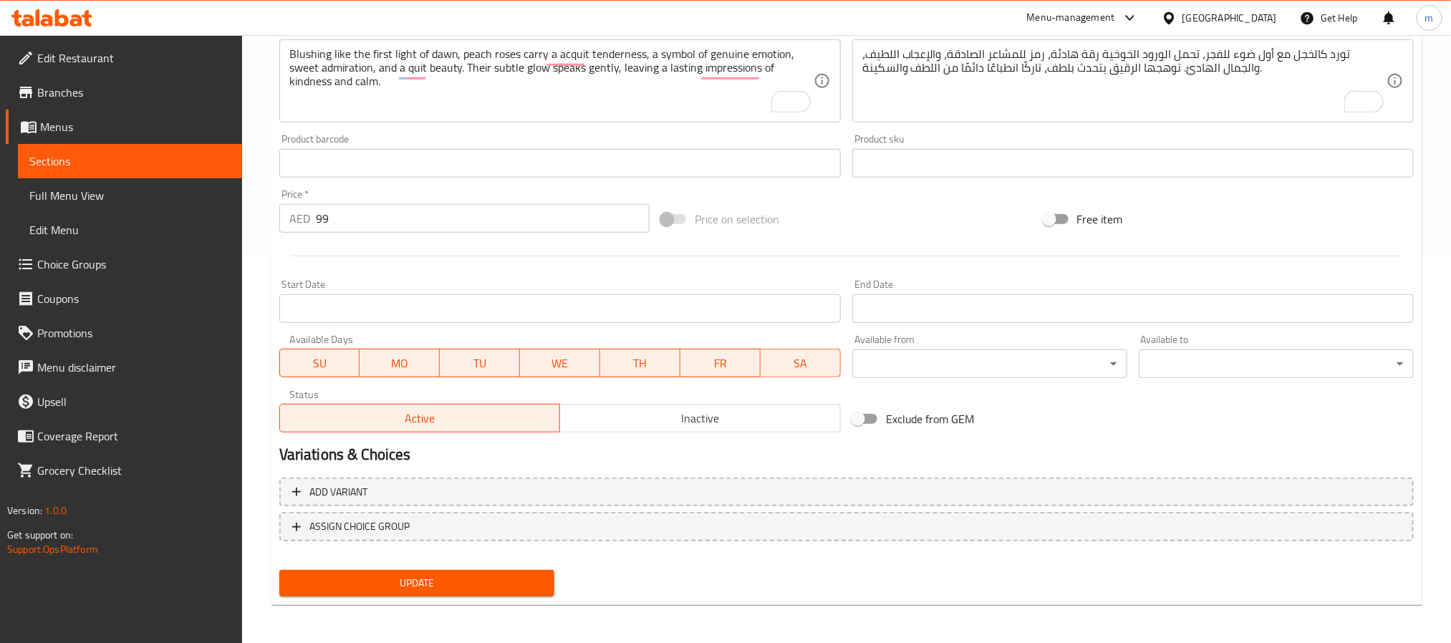
click at [62, 164] on span "Sections" at bounding box center [129, 161] width 201 height 17
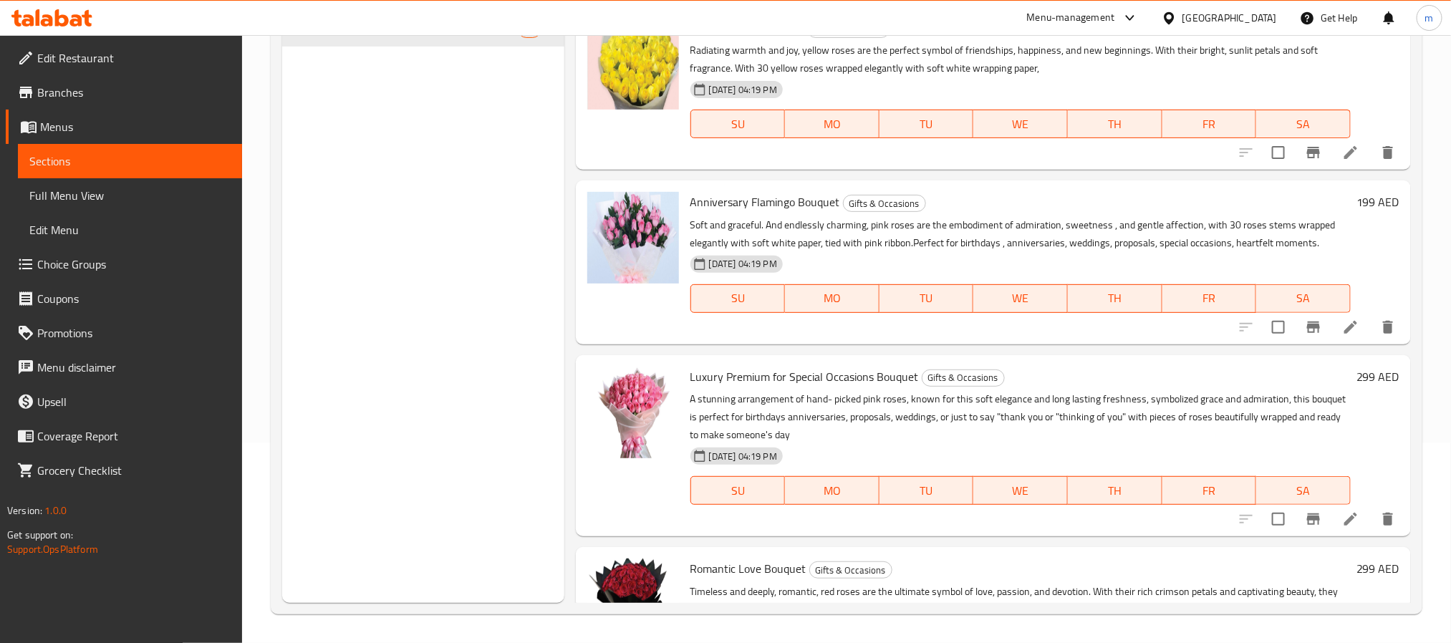
scroll to position [201, 0]
click at [65, 129] on span "Menus" at bounding box center [135, 126] width 191 height 17
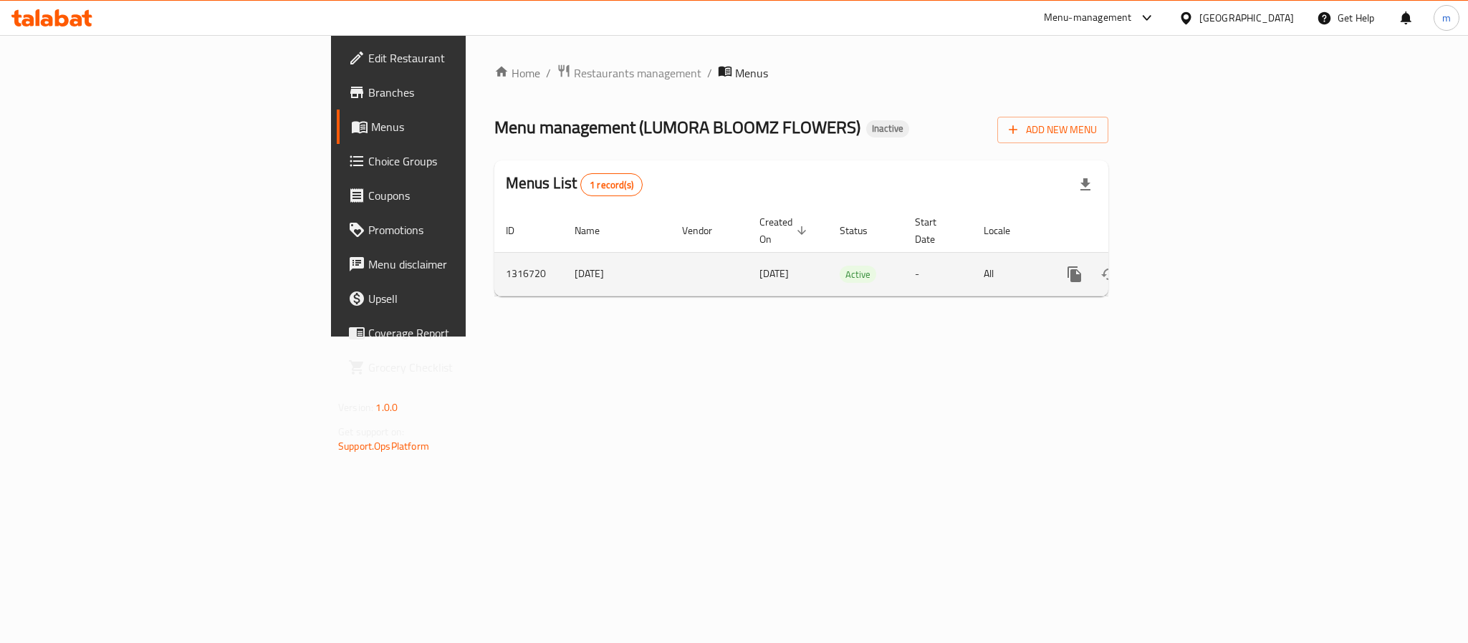
click at [1186, 266] on icon "enhanced table" at bounding box center [1177, 274] width 17 height 17
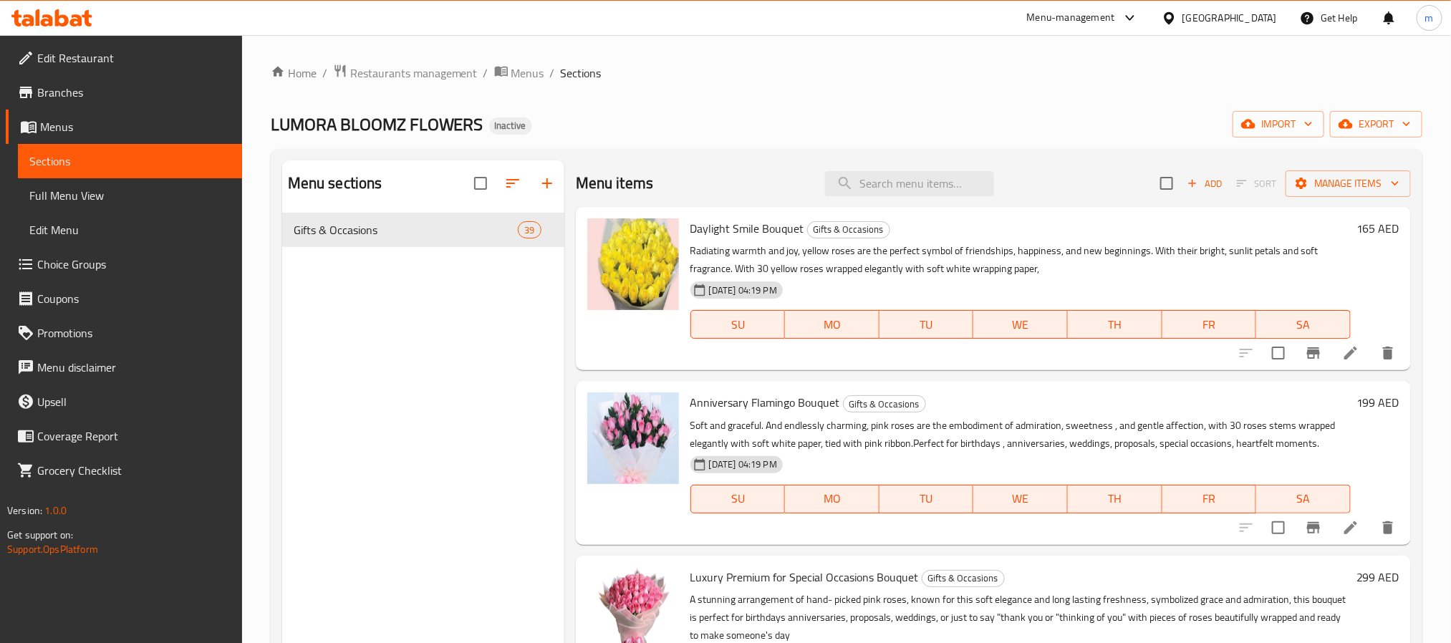
click at [69, 201] on span "Full Menu View" at bounding box center [129, 195] width 201 height 17
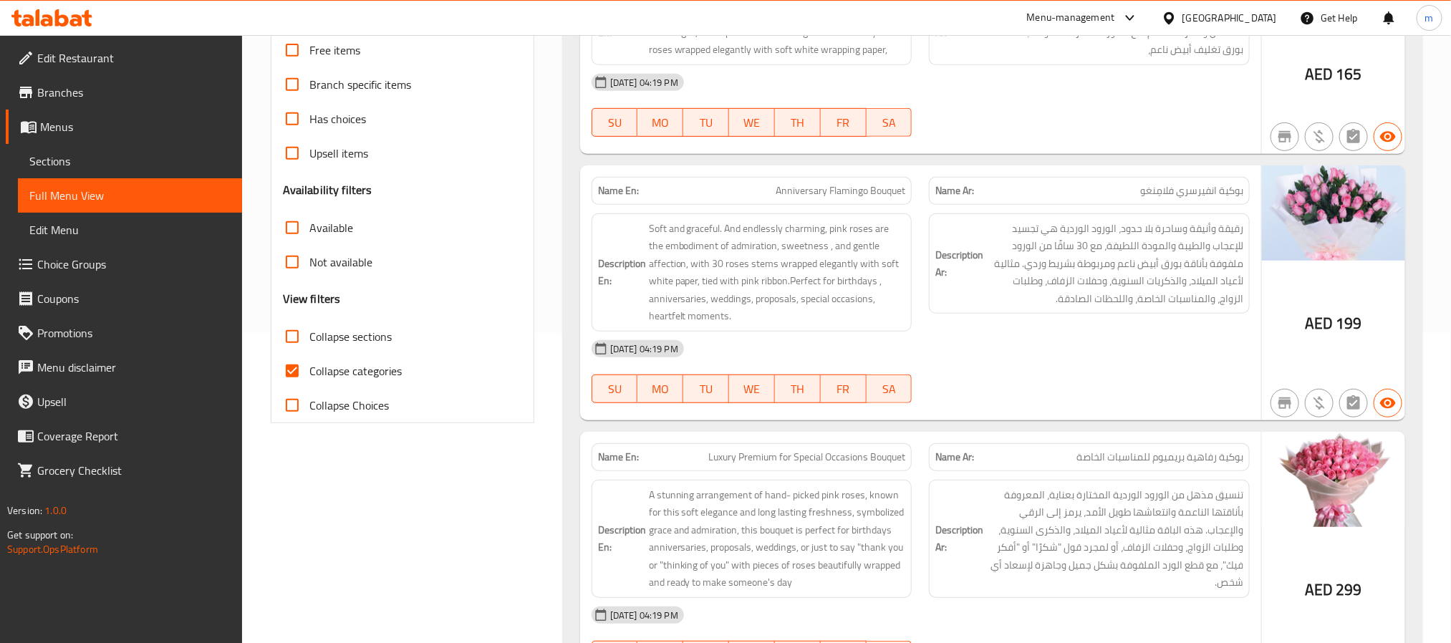
scroll to position [322, 0]
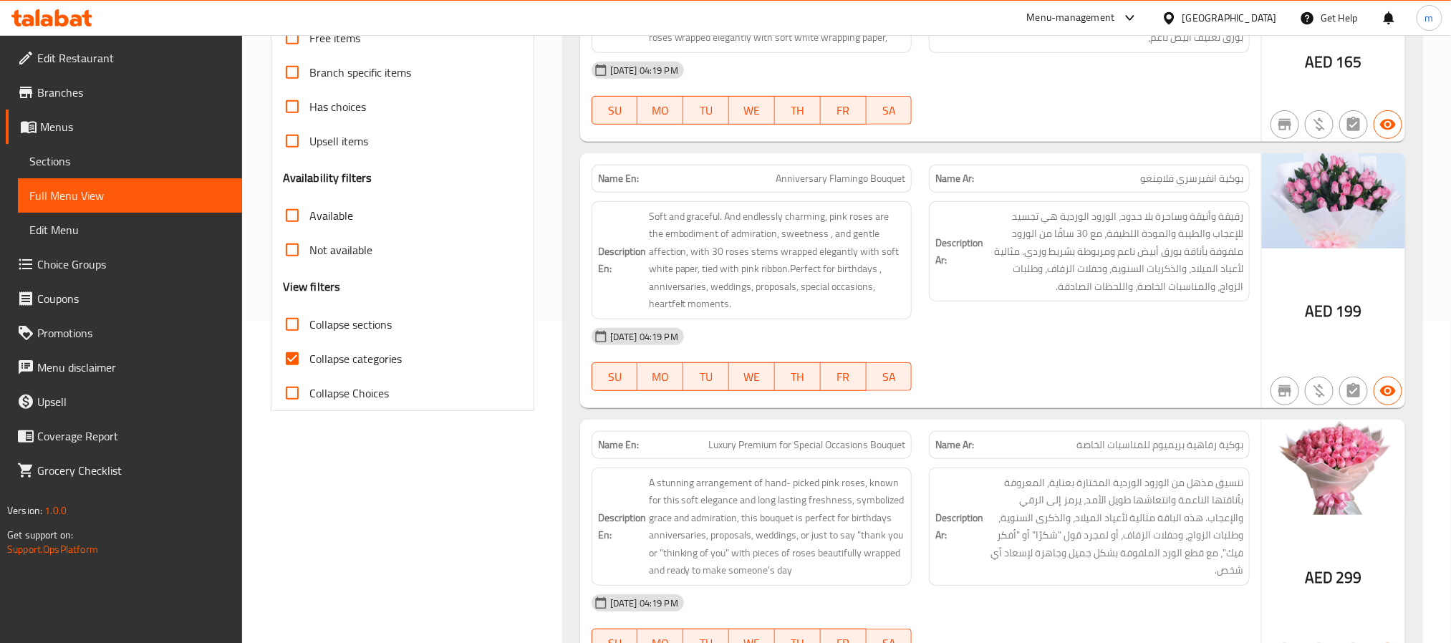
click at [289, 362] on input "Collapse categories" at bounding box center [292, 359] width 34 height 34
checkbox input "false"
click at [292, 393] on input "Collapse Choices" at bounding box center [292, 393] width 34 height 34
checkbox input "true"
click at [293, 364] on input "Collapse categories" at bounding box center [292, 359] width 34 height 34
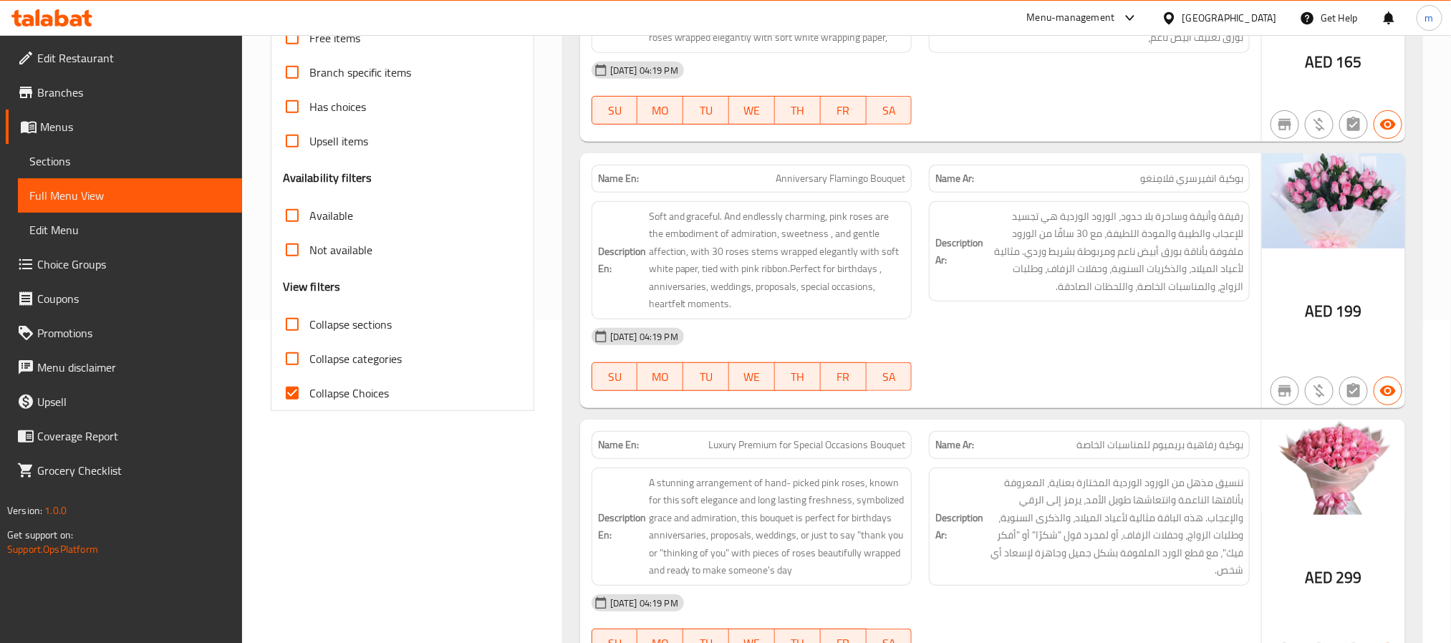
checkbox input "true"
click at [297, 329] on input "Collapse sections" at bounding box center [292, 324] width 34 height 34
checkbox input "true"
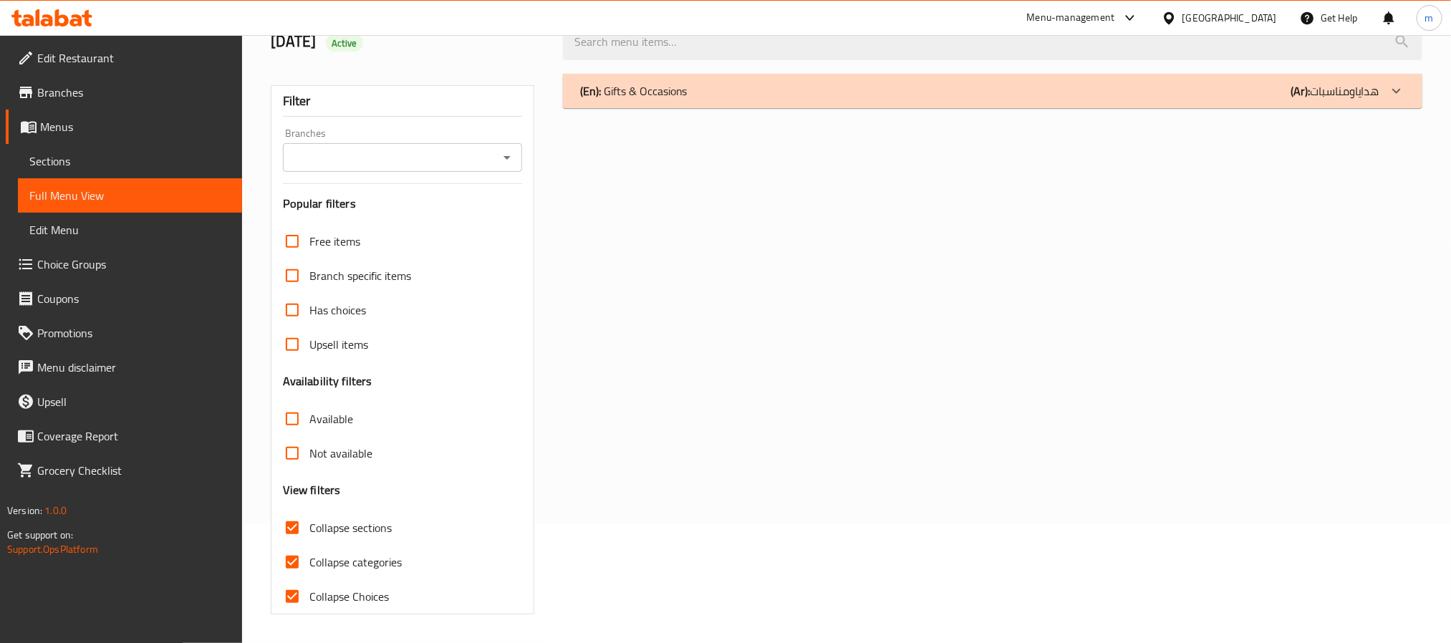
scroll to position [120, 0]
drag, startPoint x: 291, startPoint y: 594, endPoint x: 293, endPoint y: 578, distance: 15.9
click at [292, 594] on input "Collapse Choices" at bounding box center [292, 596] width 34 height 34
checkbox input "false"
click at [293, 552] on input "Collapse categories" at bounding box center [292, 562] width 34 height 34
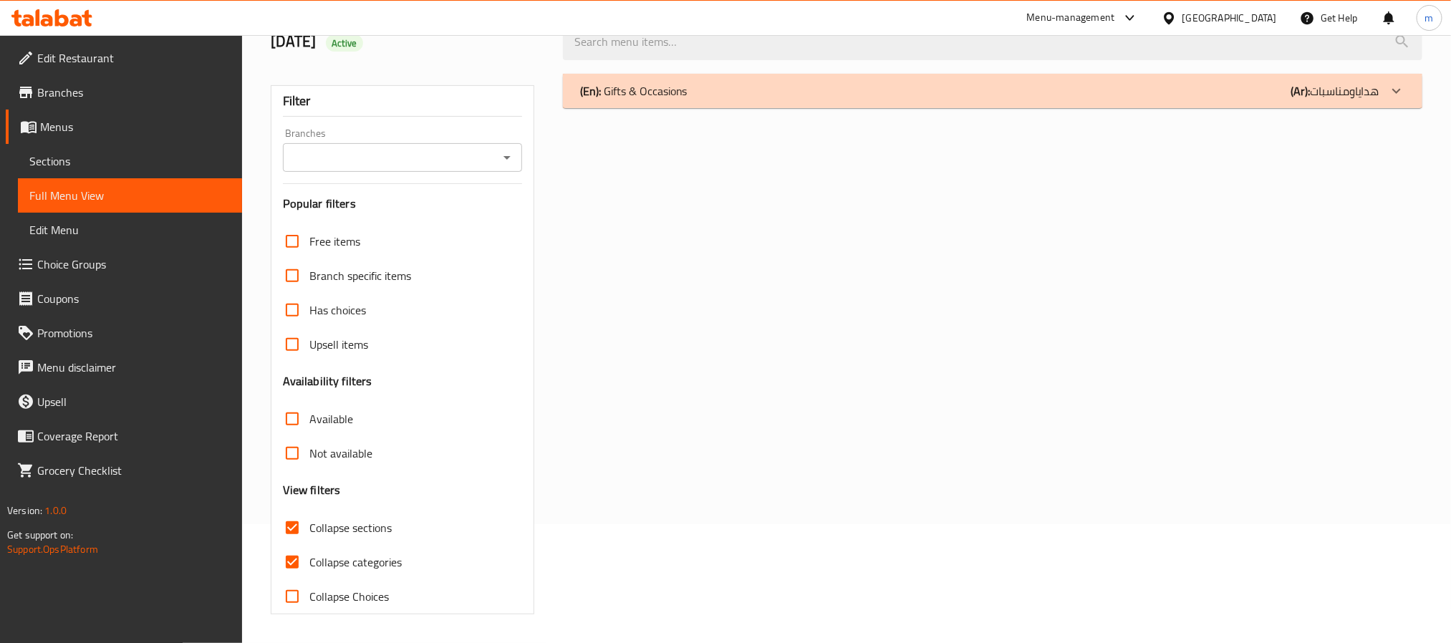
checkbox input "false"
click at [297, 523] on input "Collapse sections" at bounding box center [292, 528] width 34 height 34
checkbox input "false"
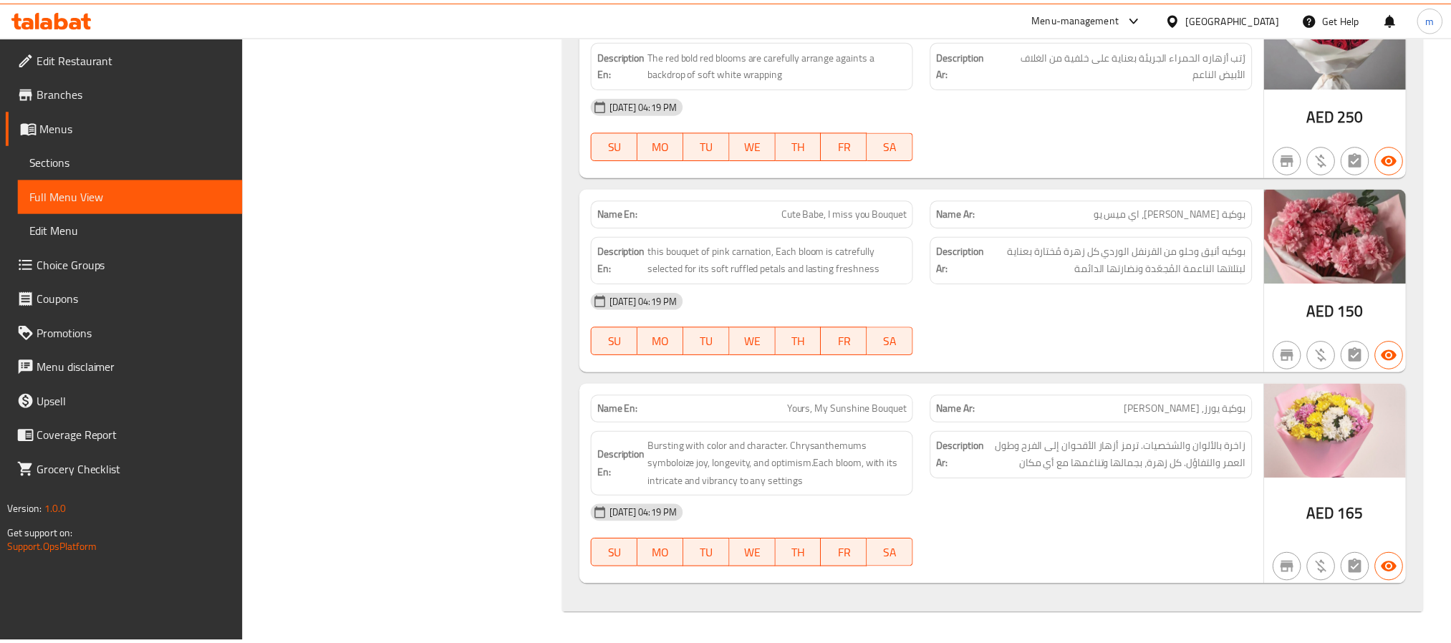
scroll to position [0, 0]
